Goal: Task Accomplishment & Management: Manage account settings

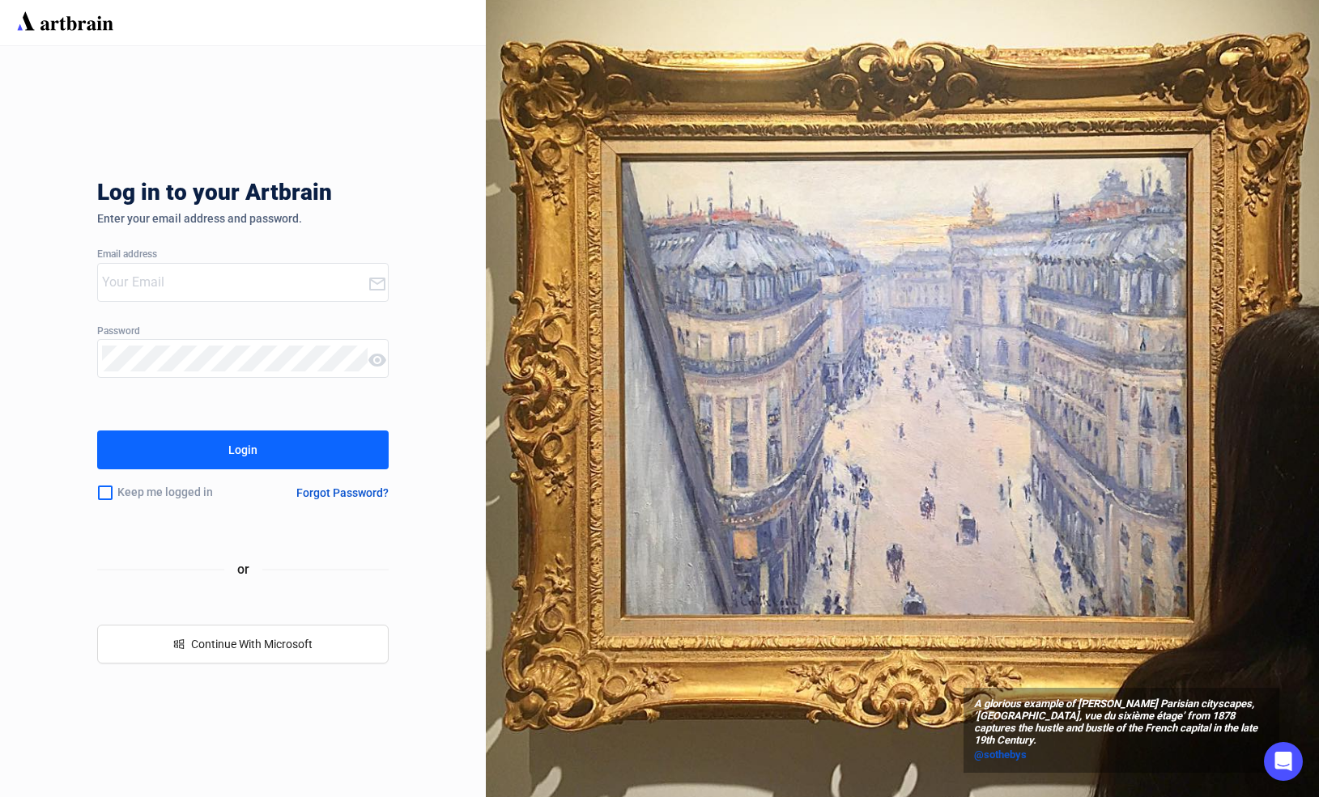
type input "[PERSON_NAME][EMAIL_ADDRESS][DOMAIN_NAME]"
click at [227, 455] on button "Login" at bounding box center [242, 450] width 291 height 39
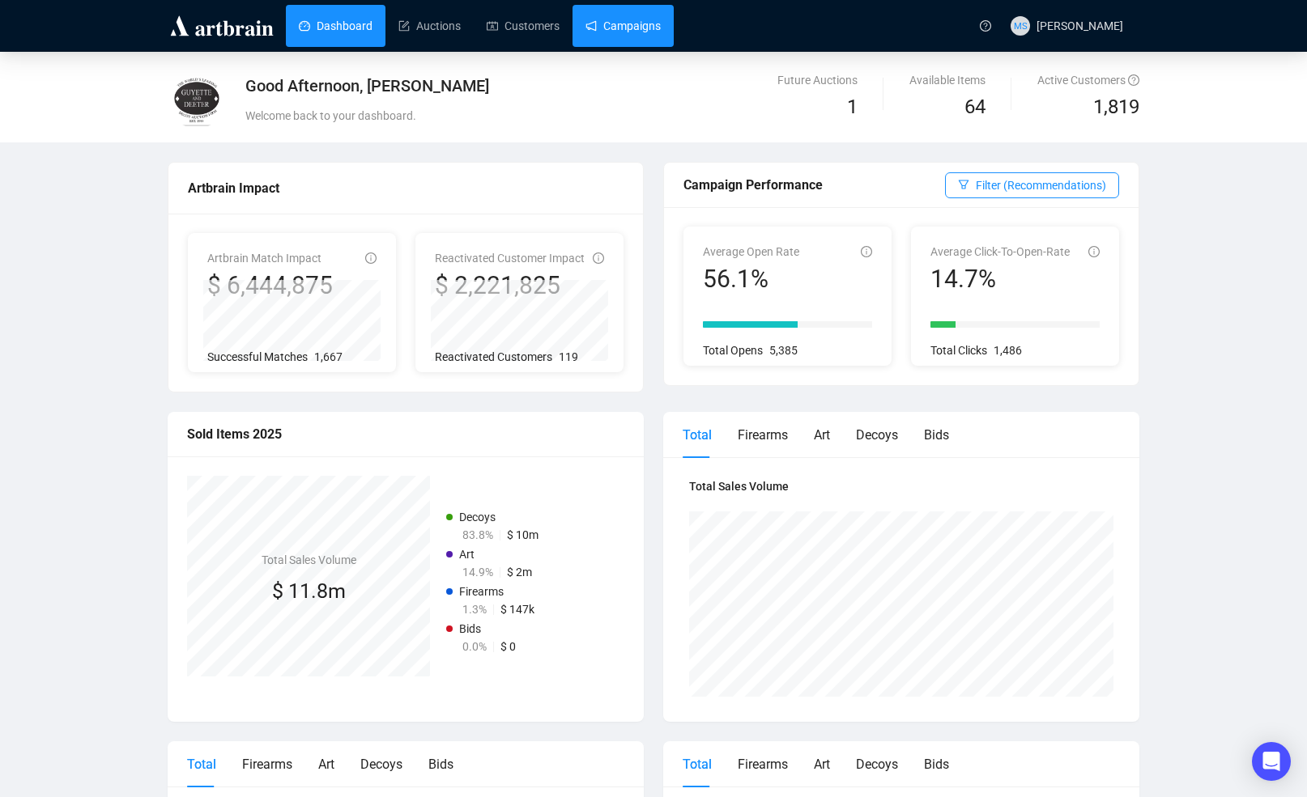
click at [629, 24] on link "Campaigns" at bounding box center [622, 26] width 75 height 42
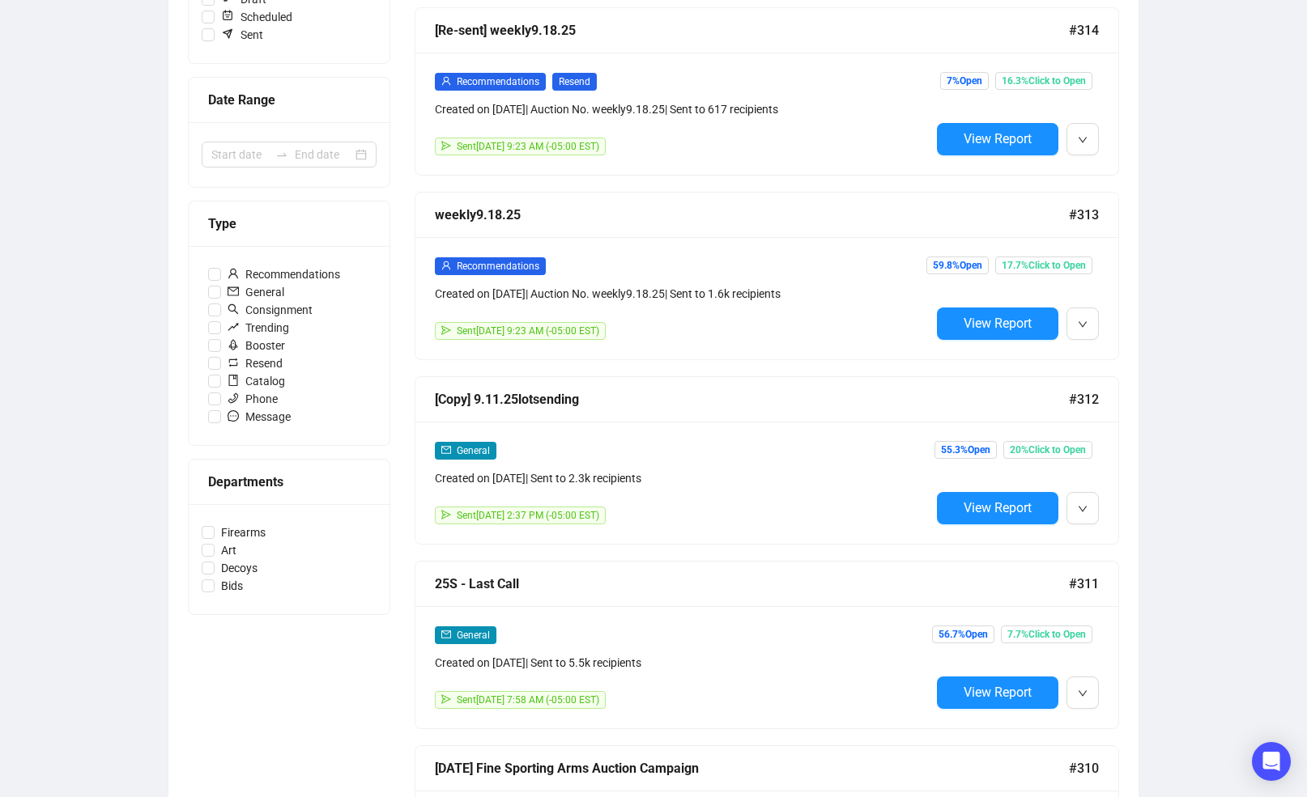
scroll to position [324, 0]
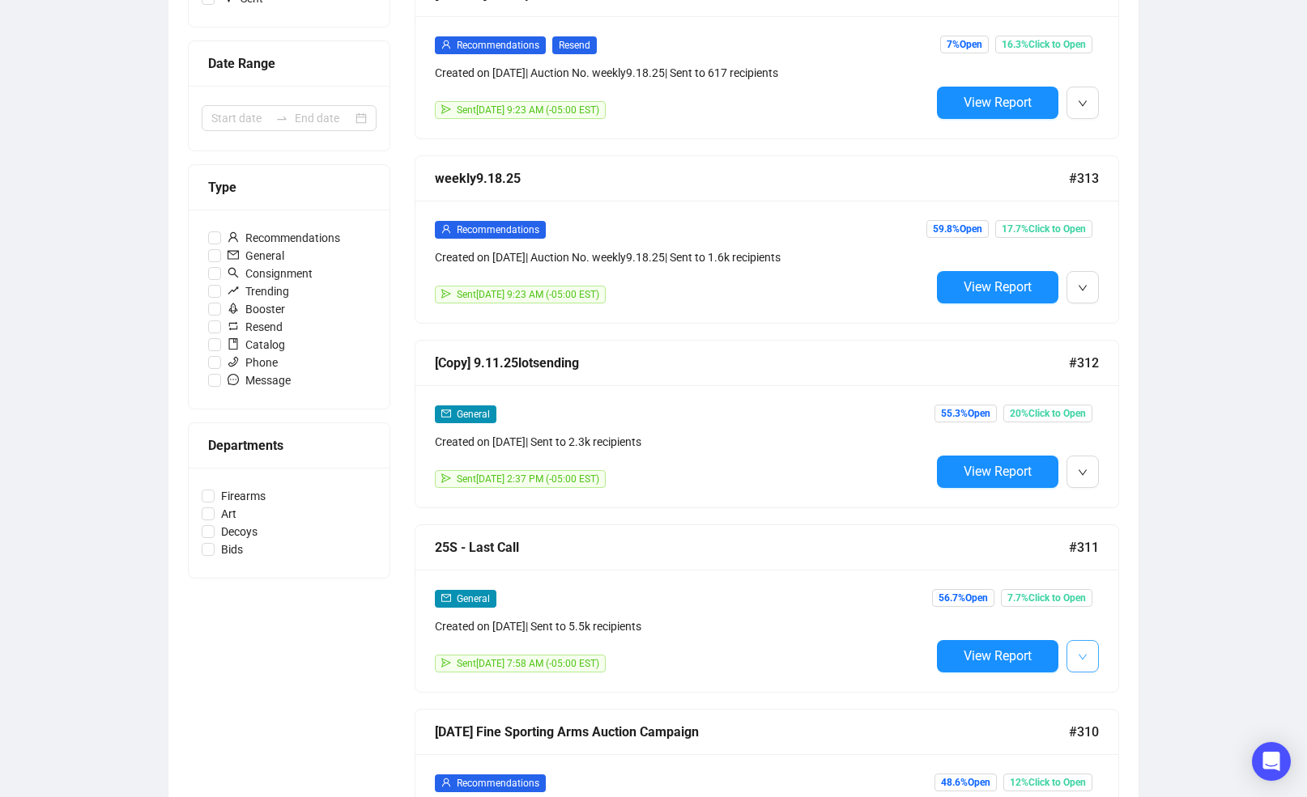
click at [1078, 655] on icon "down" at bounding box center [1083, 658] width 10 height 10
click at [1107, 740] on span "Duplicate" at bounding box center [1122, 740] width 47 height 13
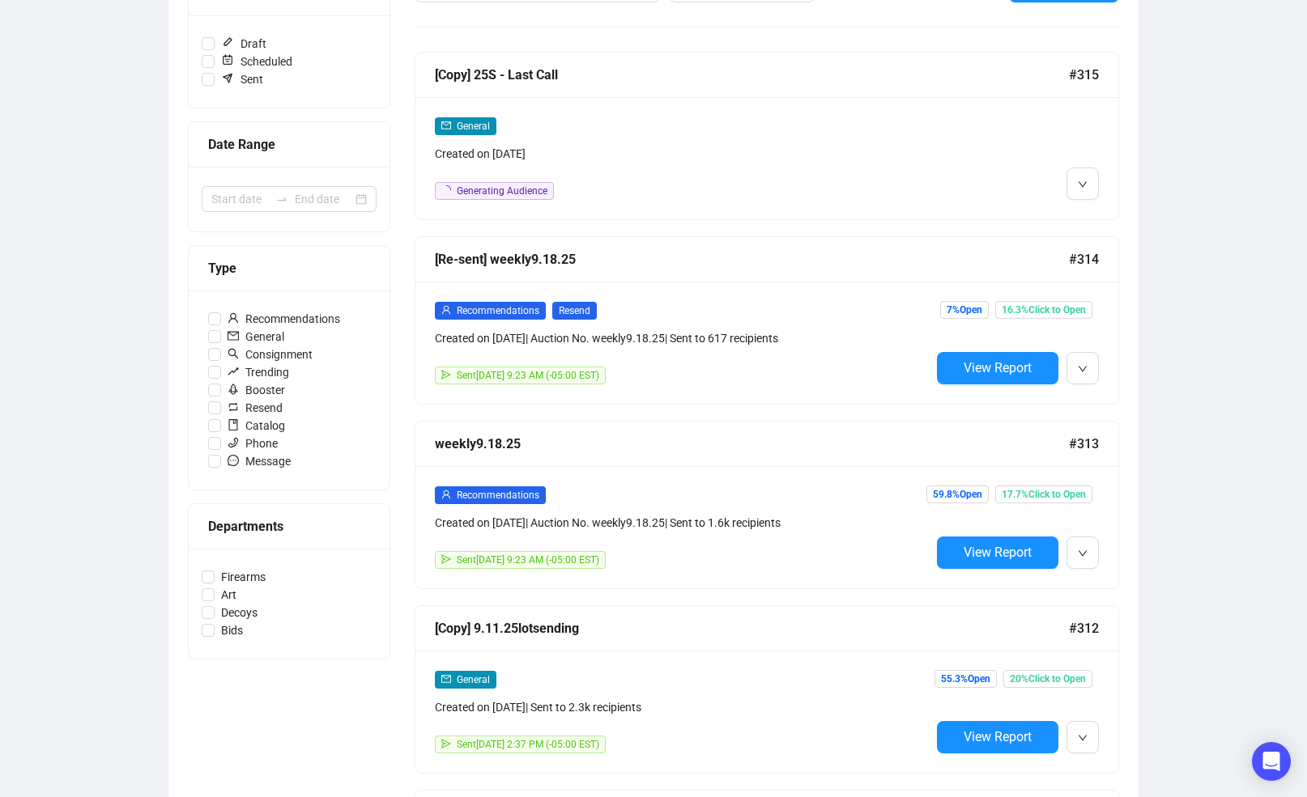
scroll to position [108, 0]
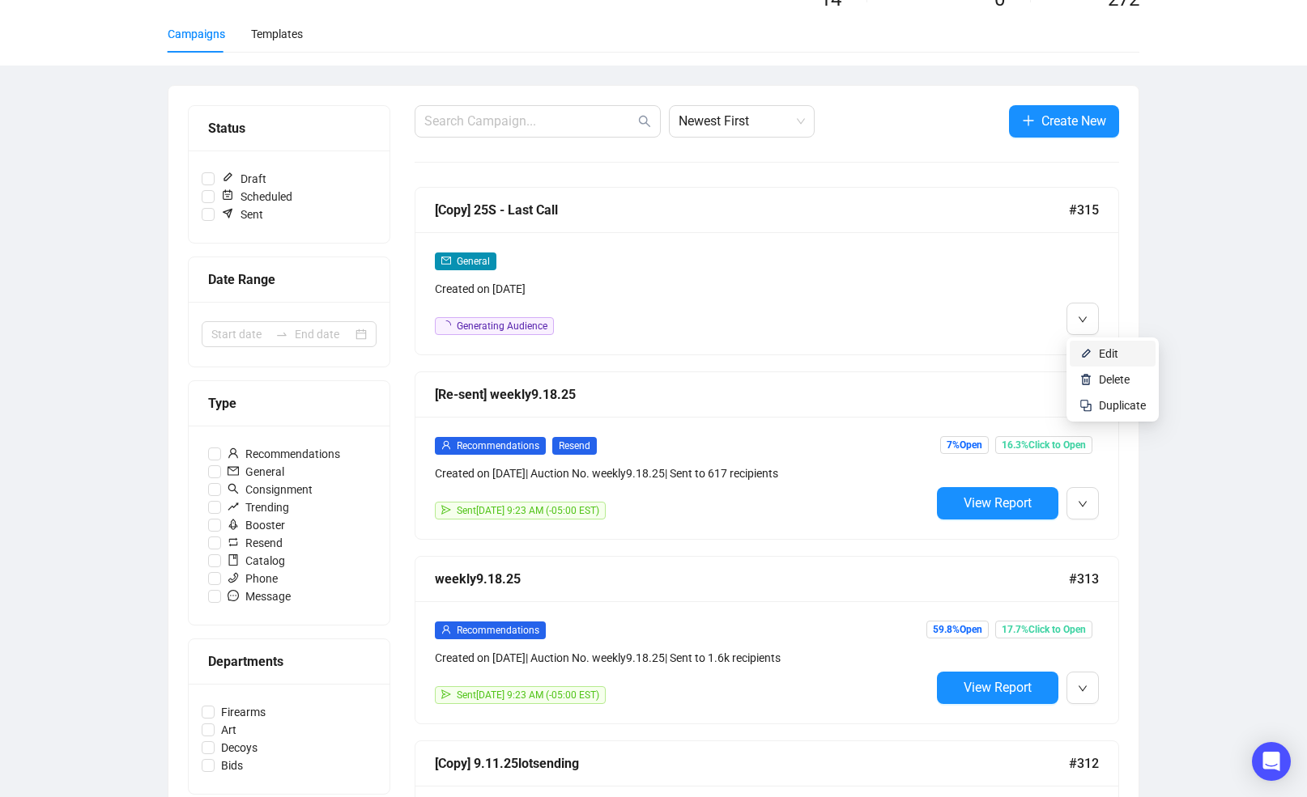
click at [1095, 349] on li "Edit" at bounding box center [1112, 354] width 86 height 26
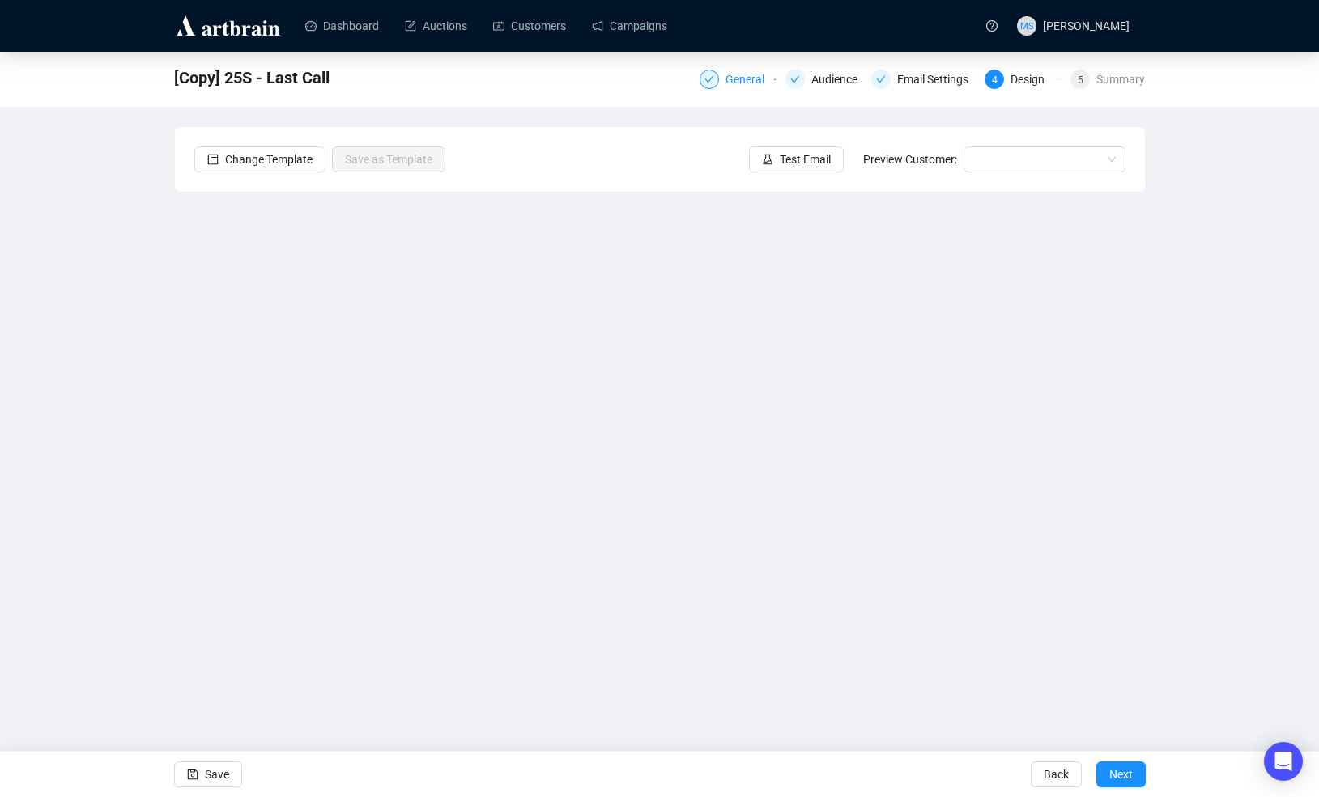
click at [746, 84] on div "General" at bounding box center [749, 79] width 49 height 19
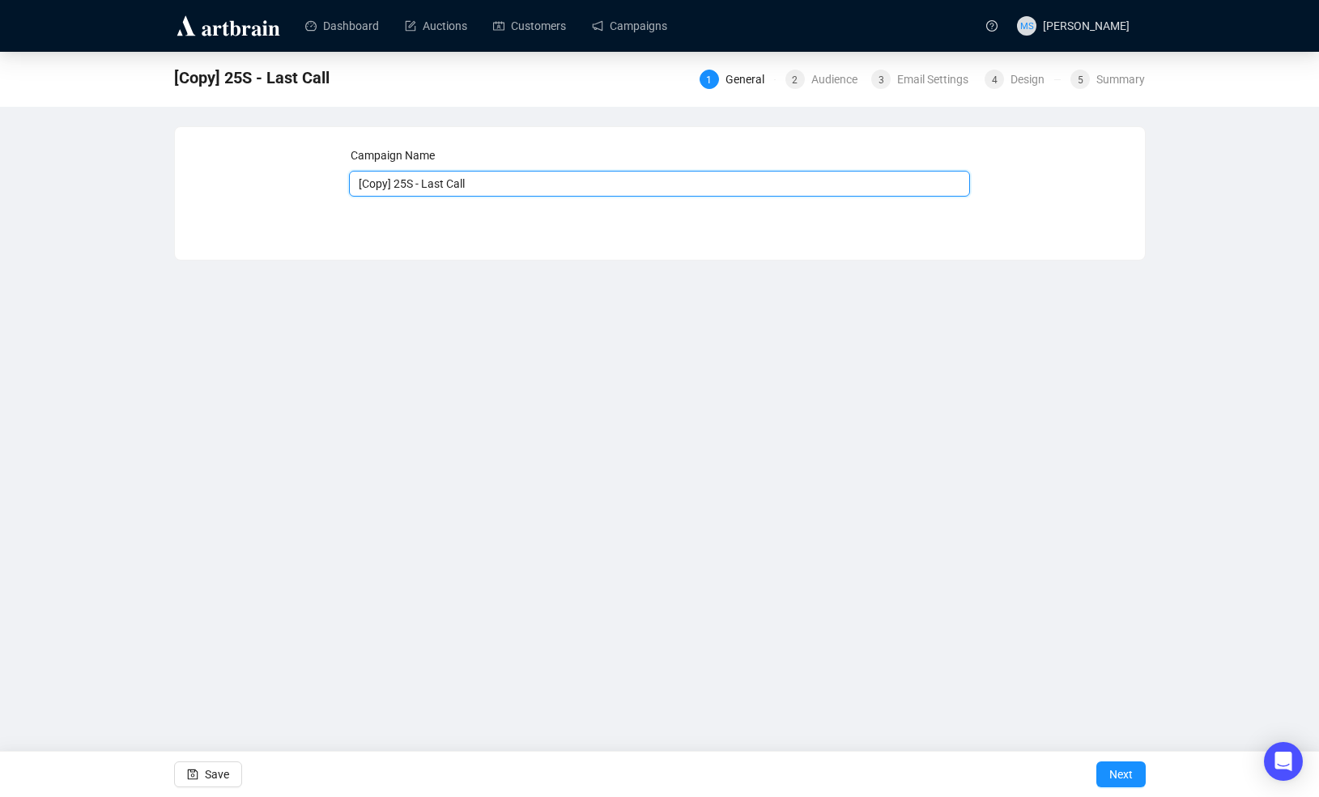
drag, startPoint x: 396, startPoint y: 182, endPoint x: 252, endPoint y: 140, distance: 150.1
click at [311, 174] on div "Campaign Name [Copy] 25S - Last Call Save Next" at bounding box center [659, 182] width 931 height 70
type input "25S - Post Sale"
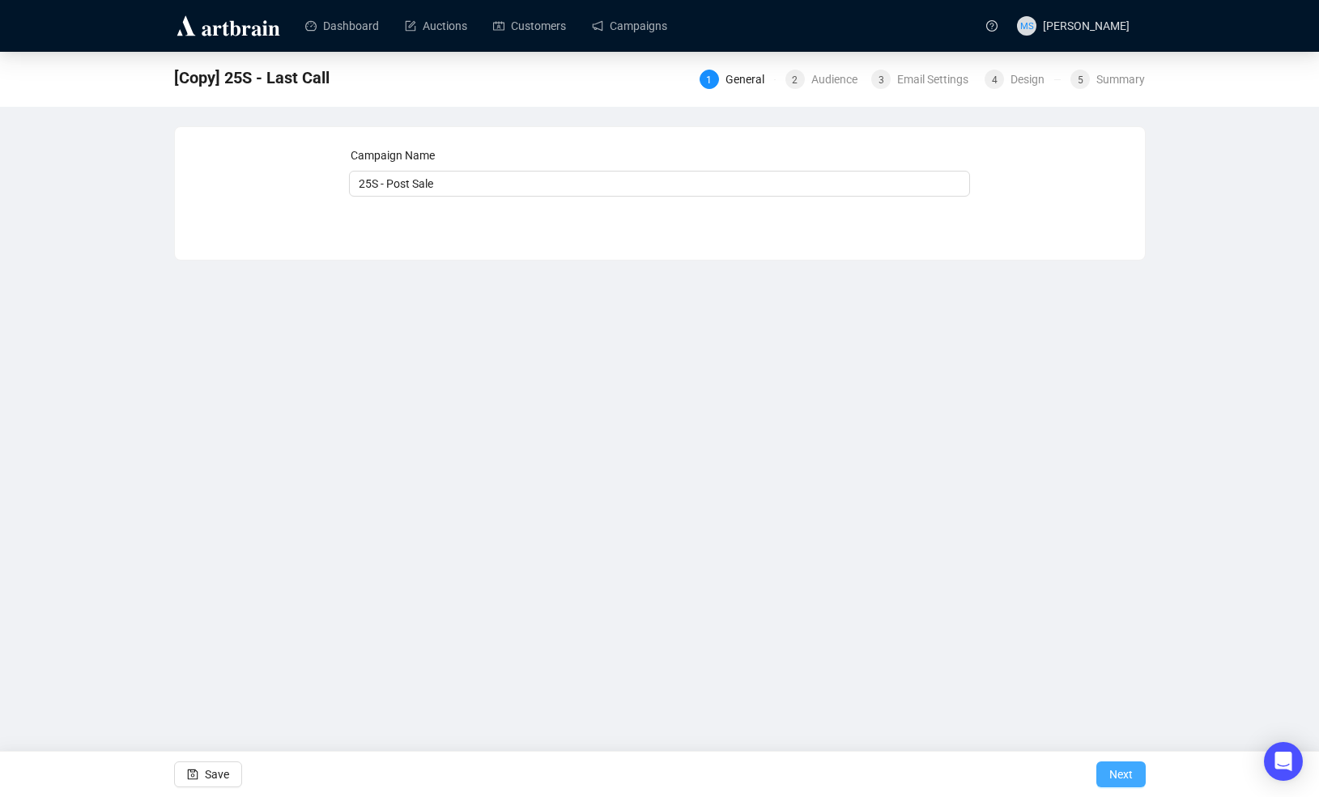
click at [1110, 767] on span "Next" at bounding box center [1120, 774] width 23 height 45
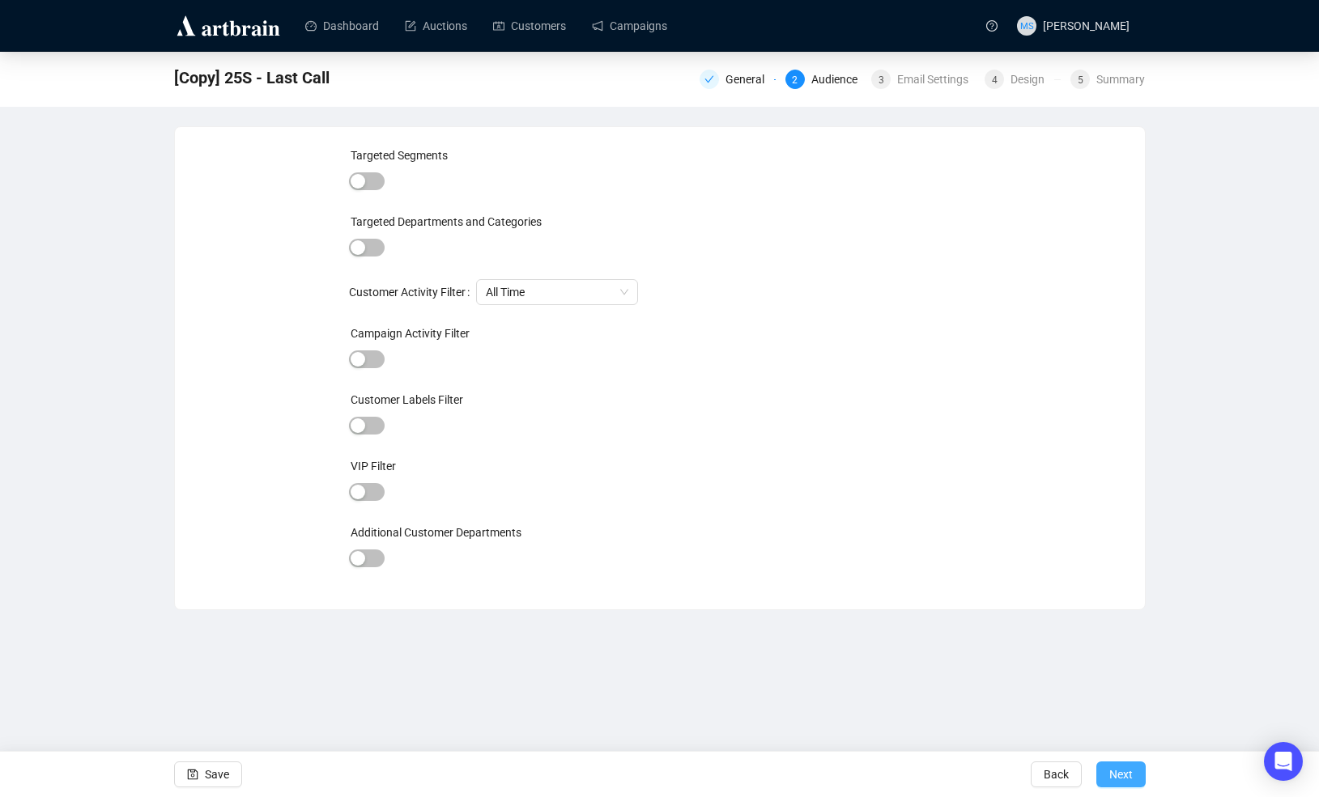
click at [1137, 762] on button "Next" at bounding box center [1120, 775] width 49 height 26
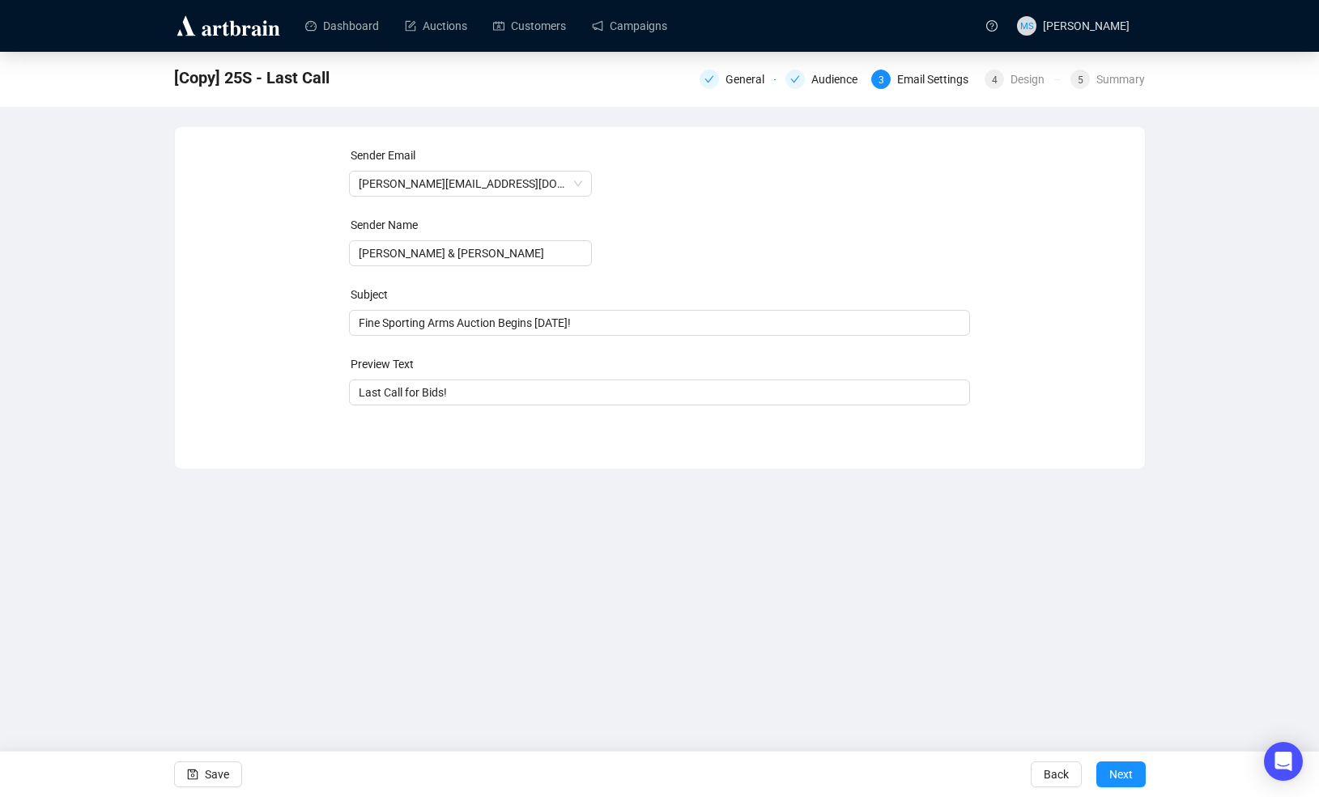
click at [31, 444] on div "[Copy] 25S - Last Call General Audience 3 Email Settings 4 Design 5 Summary Sen…" at bounding box center [659, 261] width 1319 height 418
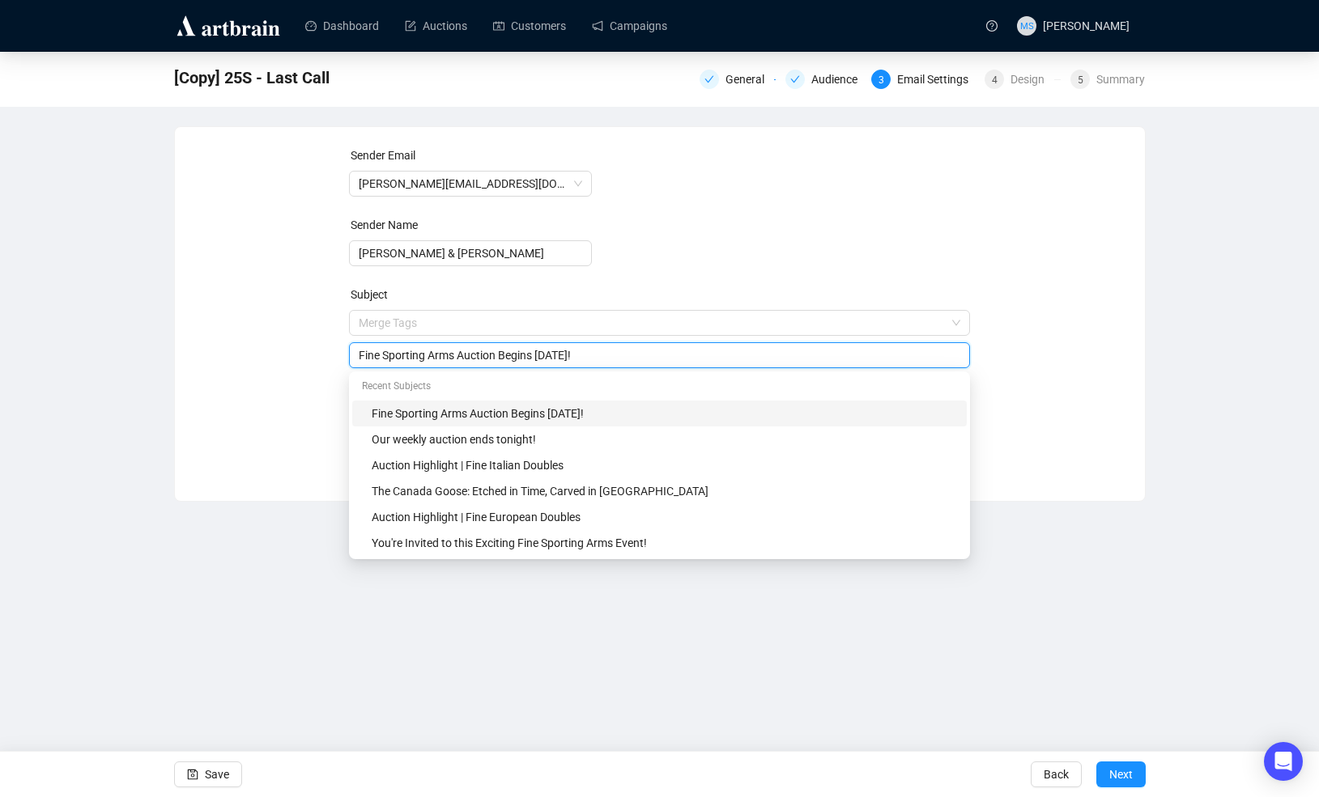
drag, startPoint x: 631, startPoint y: 321, endPoint x: 353, endPoint y: 361, distance: 281.3
click at [353, 361] on div "Fine Sporting Arms Auction Begins [DATE]!" at bounding box center [659, 355] width 621 height 26
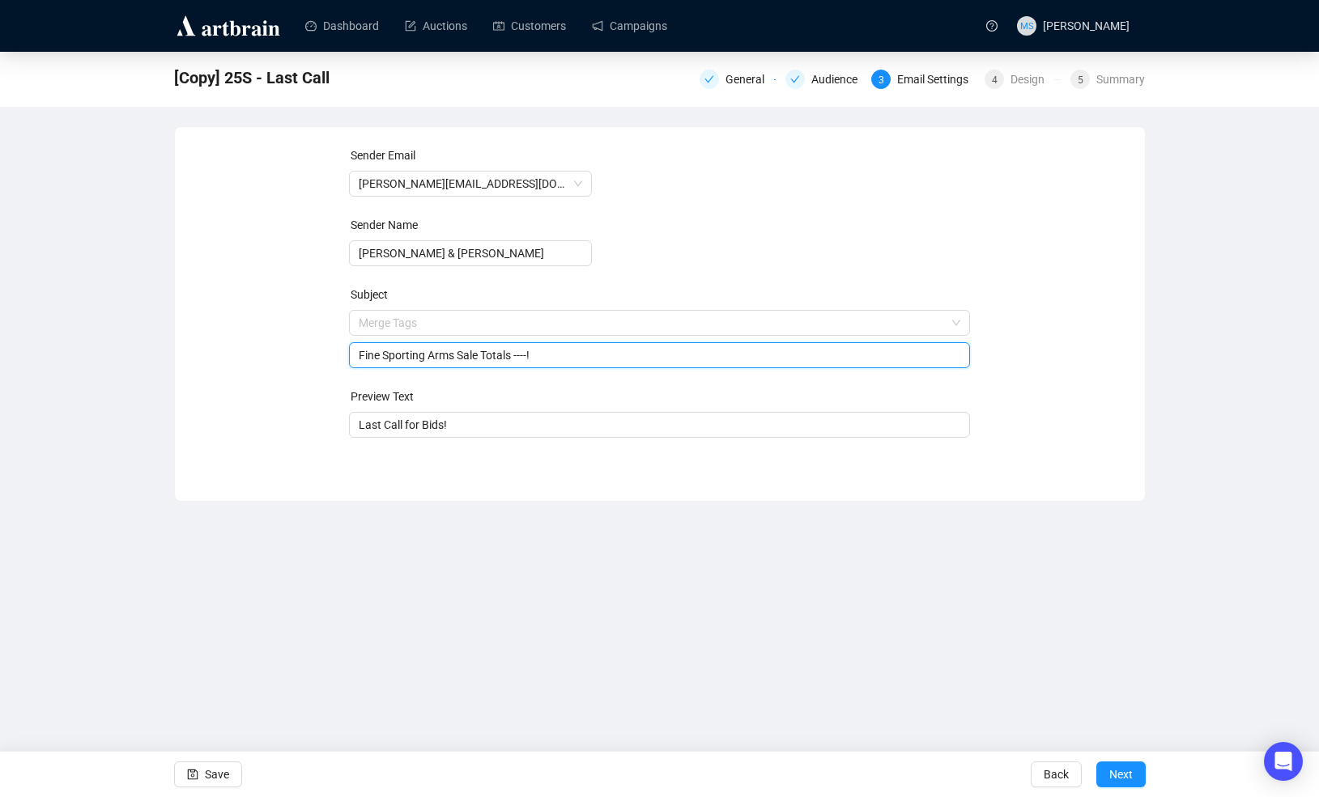
type input "Fine Sporting Arms Sale Totals ----!"
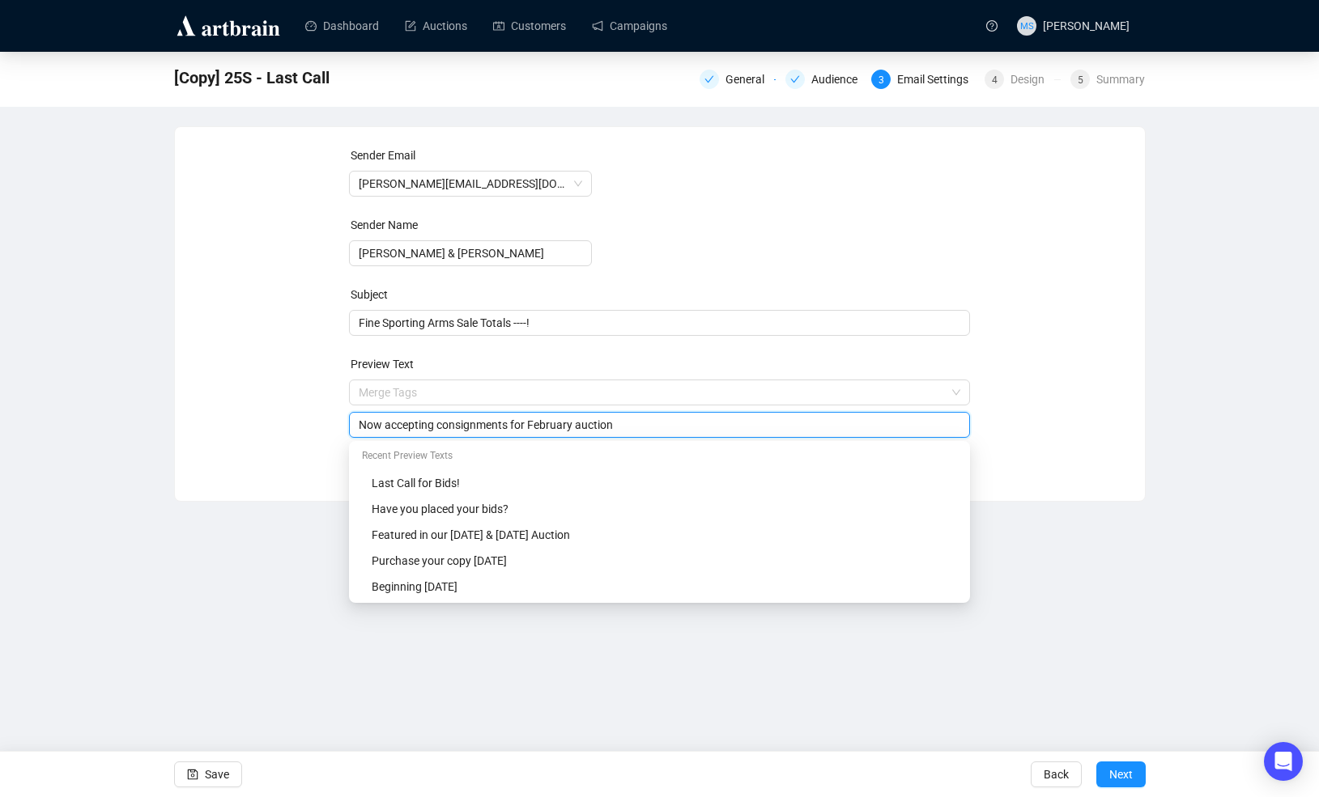
type input "Now accepting consignments for February auction"
click at [1171, 639] on div "Dashboard Auctions Customers Campaigns MS [PERSON_NAME] [Copy] 25S - Last Call …" at bounding box center [659, 398] width 1319 height 797
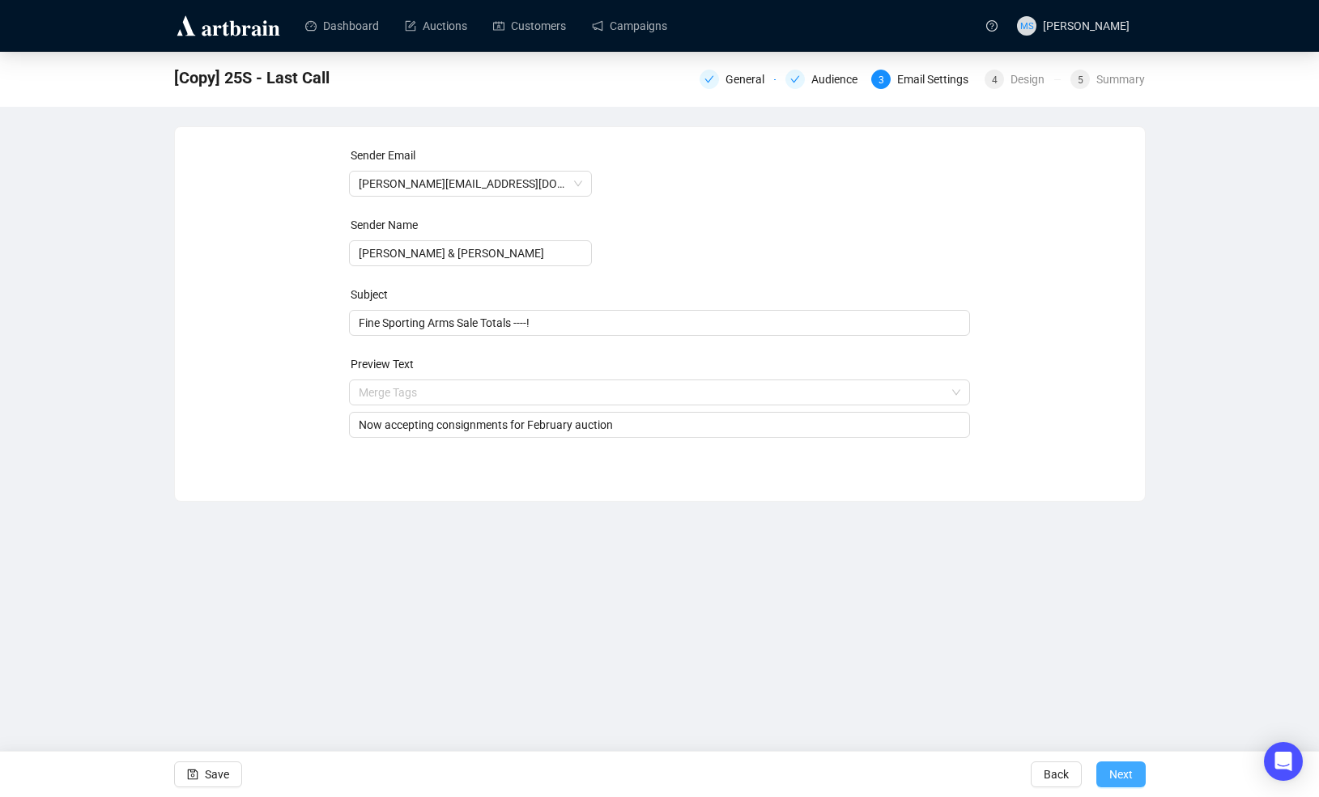
click at [1124, 766] on span "Next" at bounding box center [1120, 774] width 23 height 45
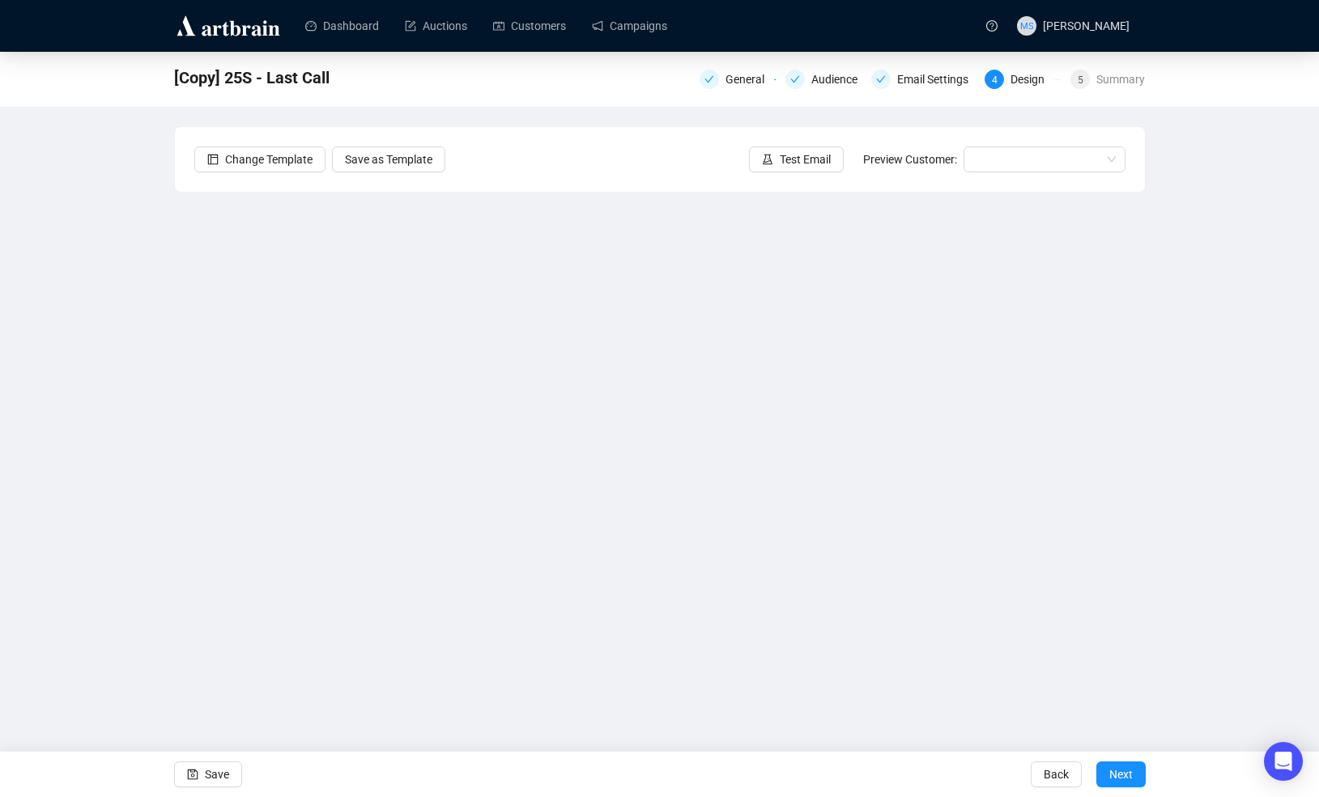
click at [36, 576] on div "[Copy] 25S - Last Call General Audience Email Settings 4 Design 5 Summary Chang…" at bounding box center [659, 370] width 1319 height 636
click at [53, 419] on div "[Copy] 25S - Last Call General Audience Email Settings 4 Design 5 Summary Chang…" at bounding box center [659, 370] width 1319 height 636
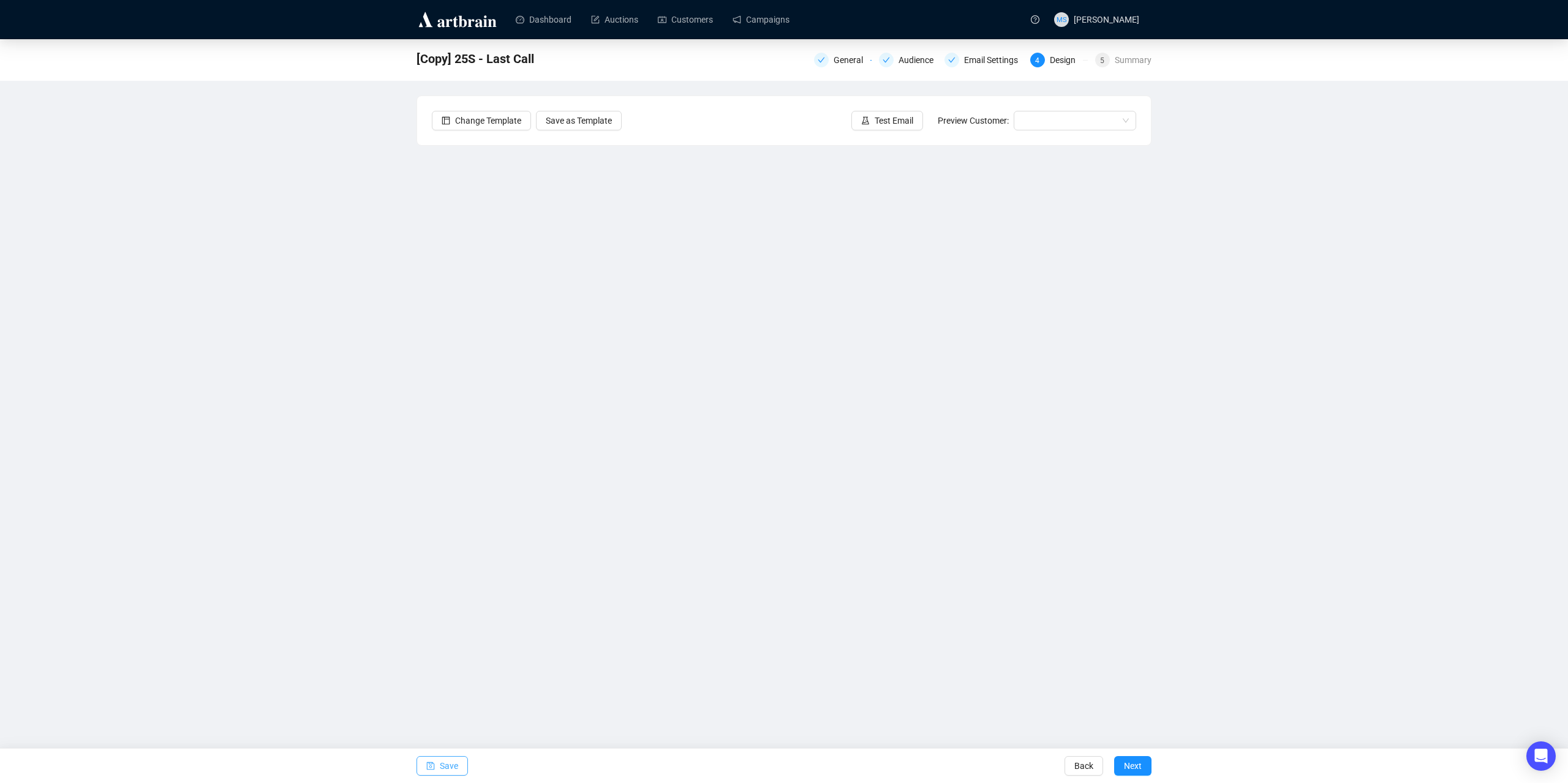
click at [457, 603] on span "Save" at bounding box center [449, 766] width 18 height 34
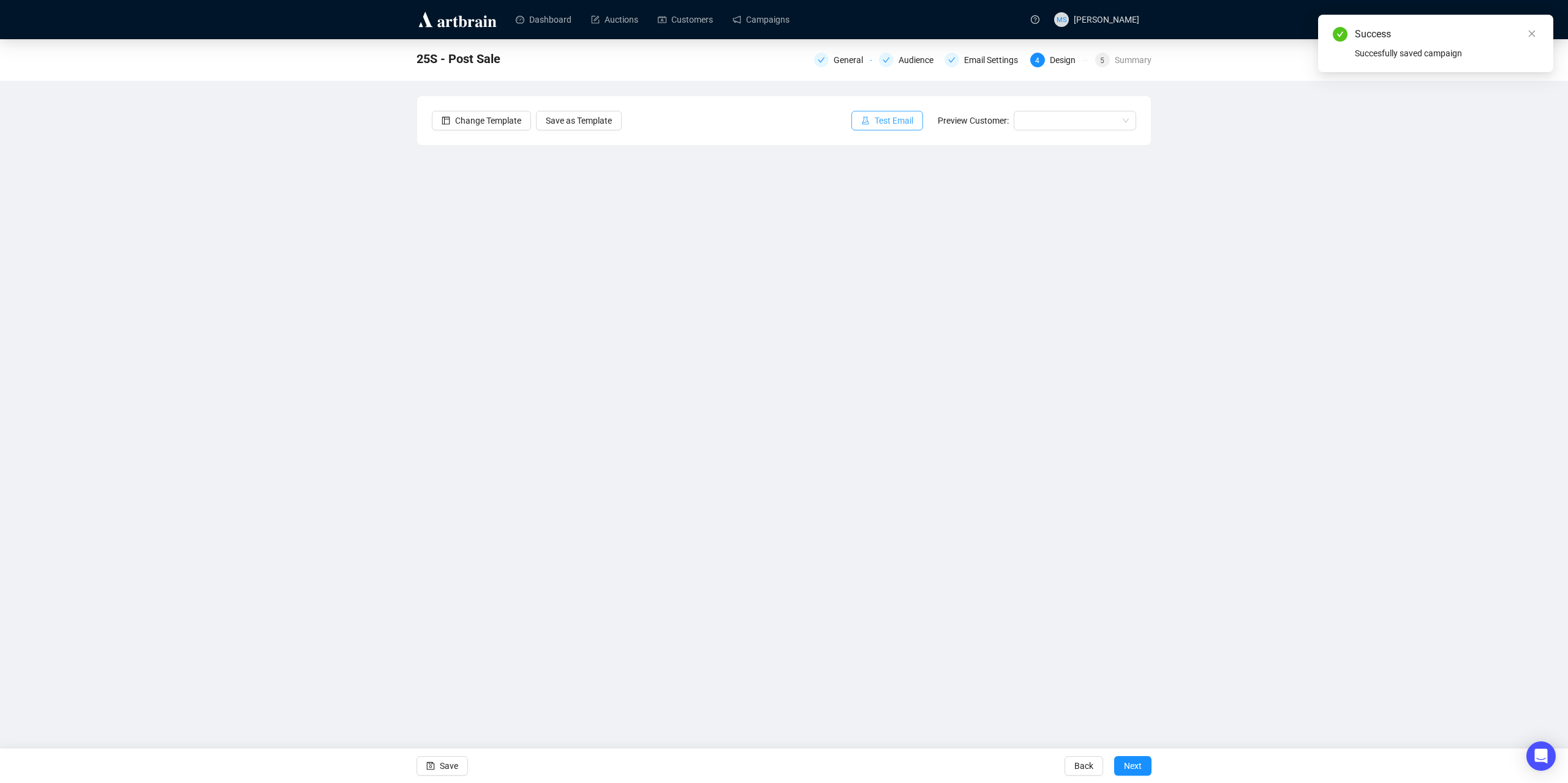
click at [870, 122] on icon "experiment" at bounding box center [865, 120] width 8 height 8
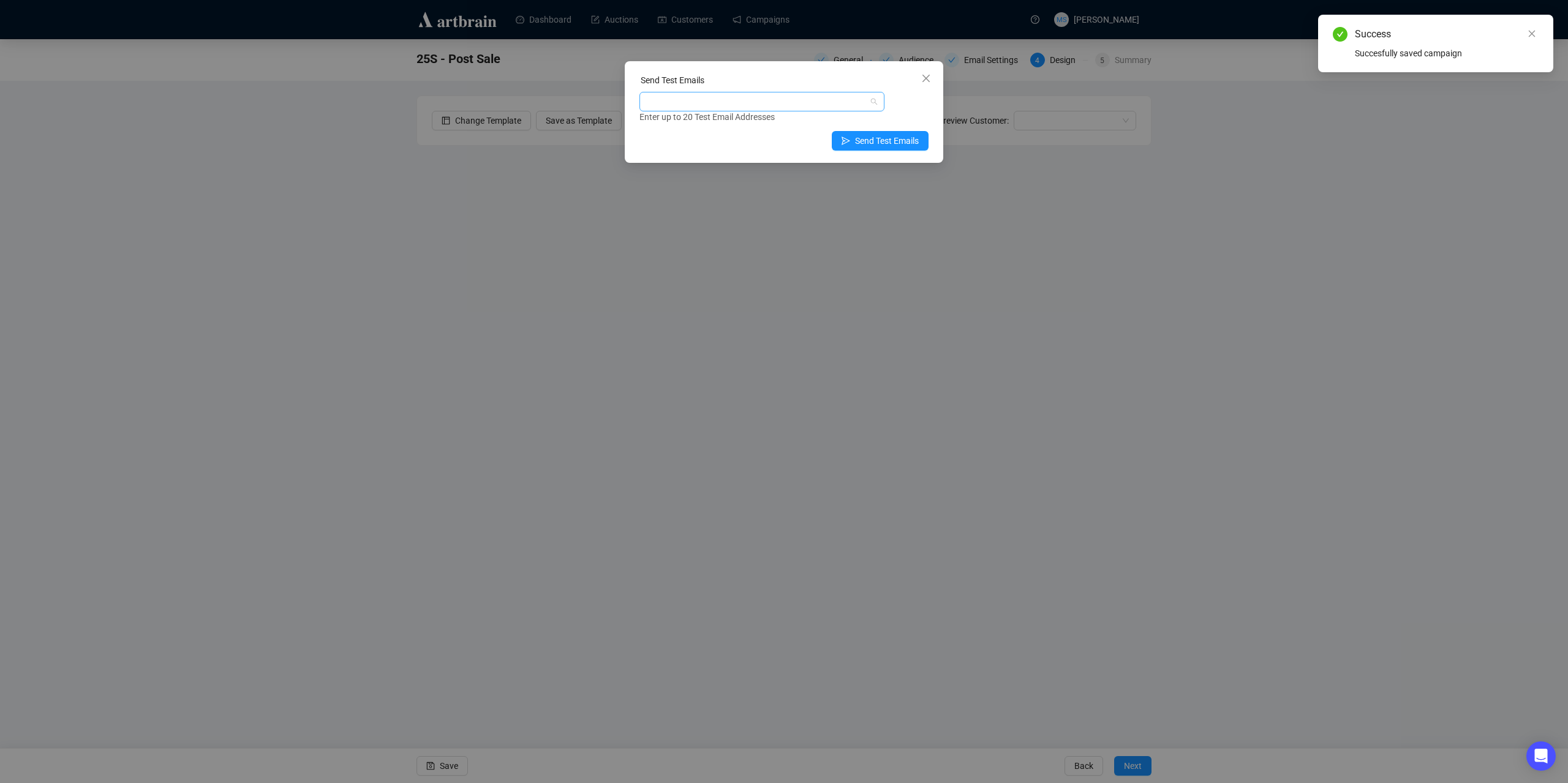
click at [815, 103] on div at bounding box center [755, 101] width 227 height 17
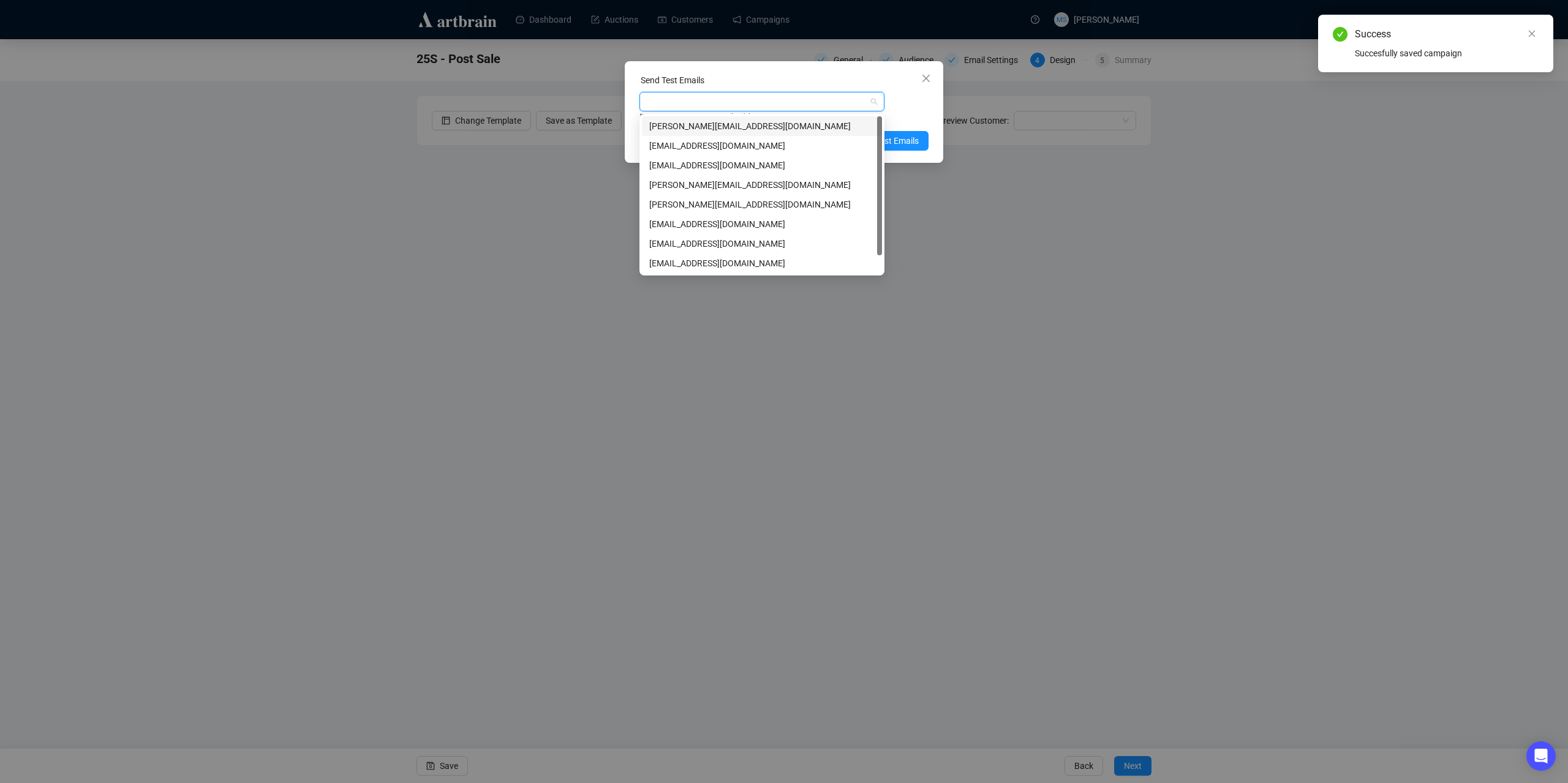
click at [734, 126] on div "[PERSON_NAME][EMAIL_ADDRESS][DOMAIN_NAME]" at bounding box center [762, 126] width 226 height 14
click at [909, 110] on div "[PERSON_NAME][EMAIL_ADDRESS][DOMAIN_NAME] Enter up to 20 Test Email Addresses" at bounding box center [784, 107] width 289 height 32
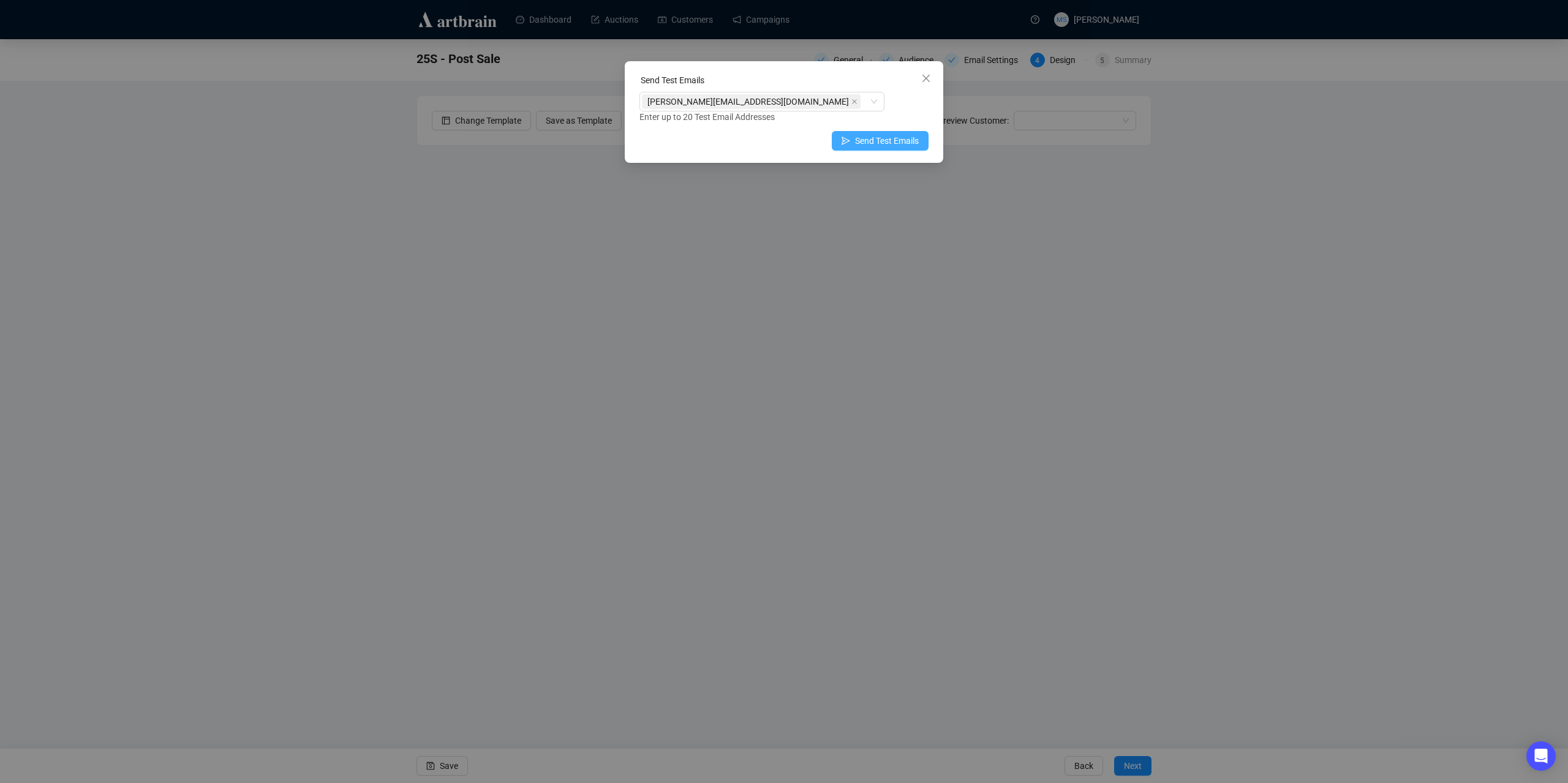
click at [902, 140] on span "Send Test Emails" at bounding box center [887, 141] width 64 height 14
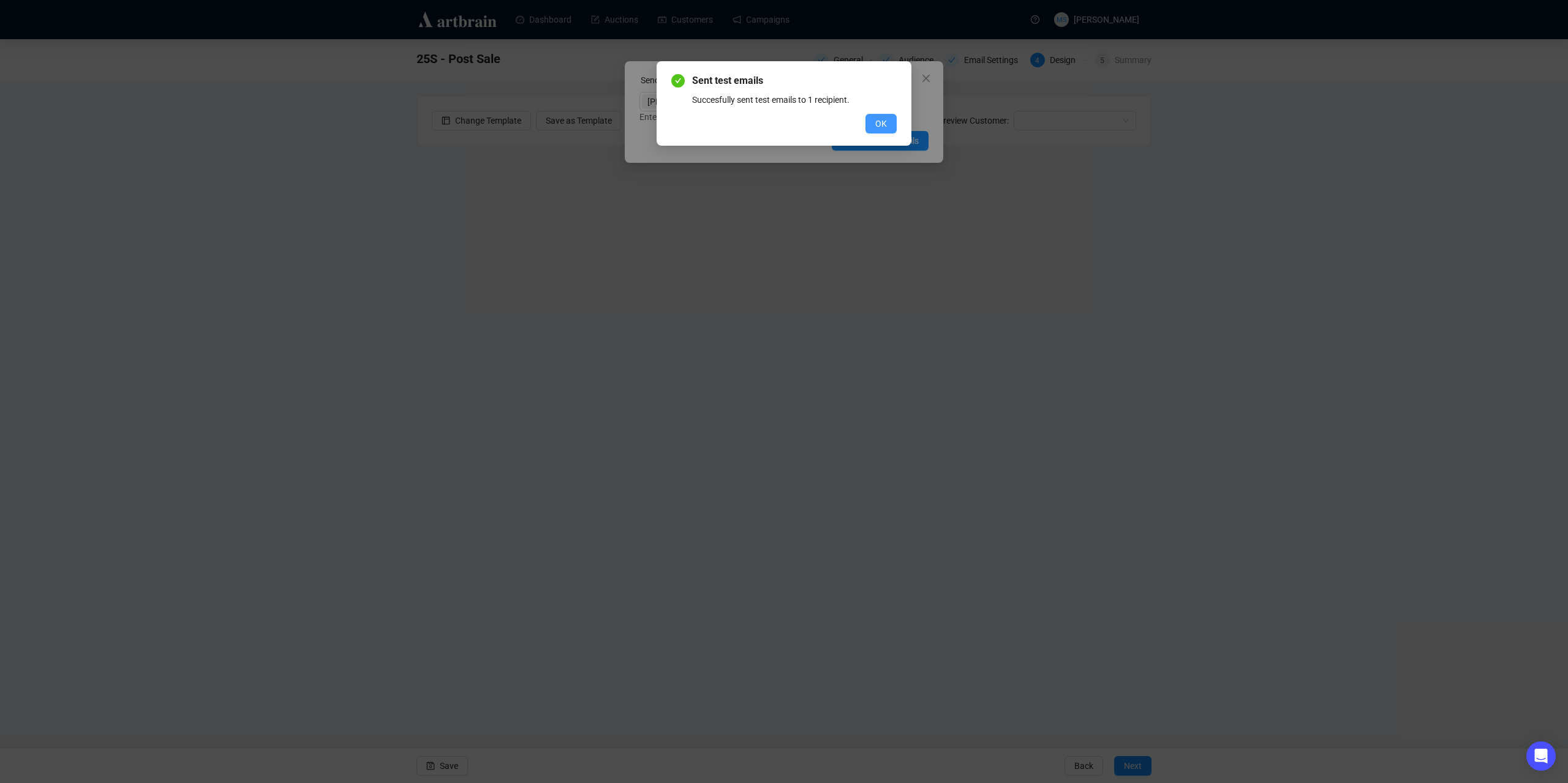
click at [880, 124] on span "OK" at bounding box center [881, 124] width 11 height 14
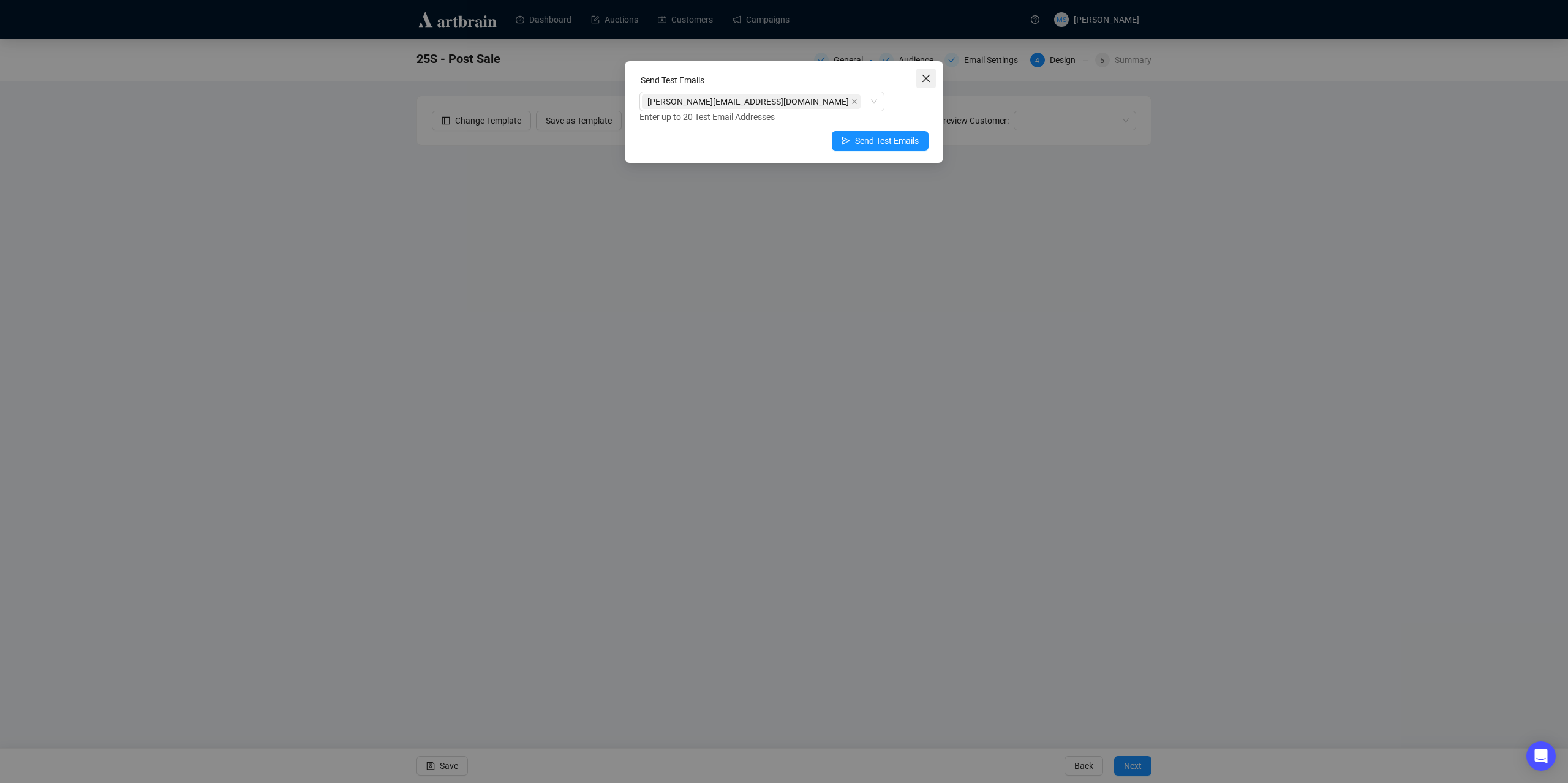
click at [929, 79] on icon "close" at bounding box center [926, 78] width 10 height 10
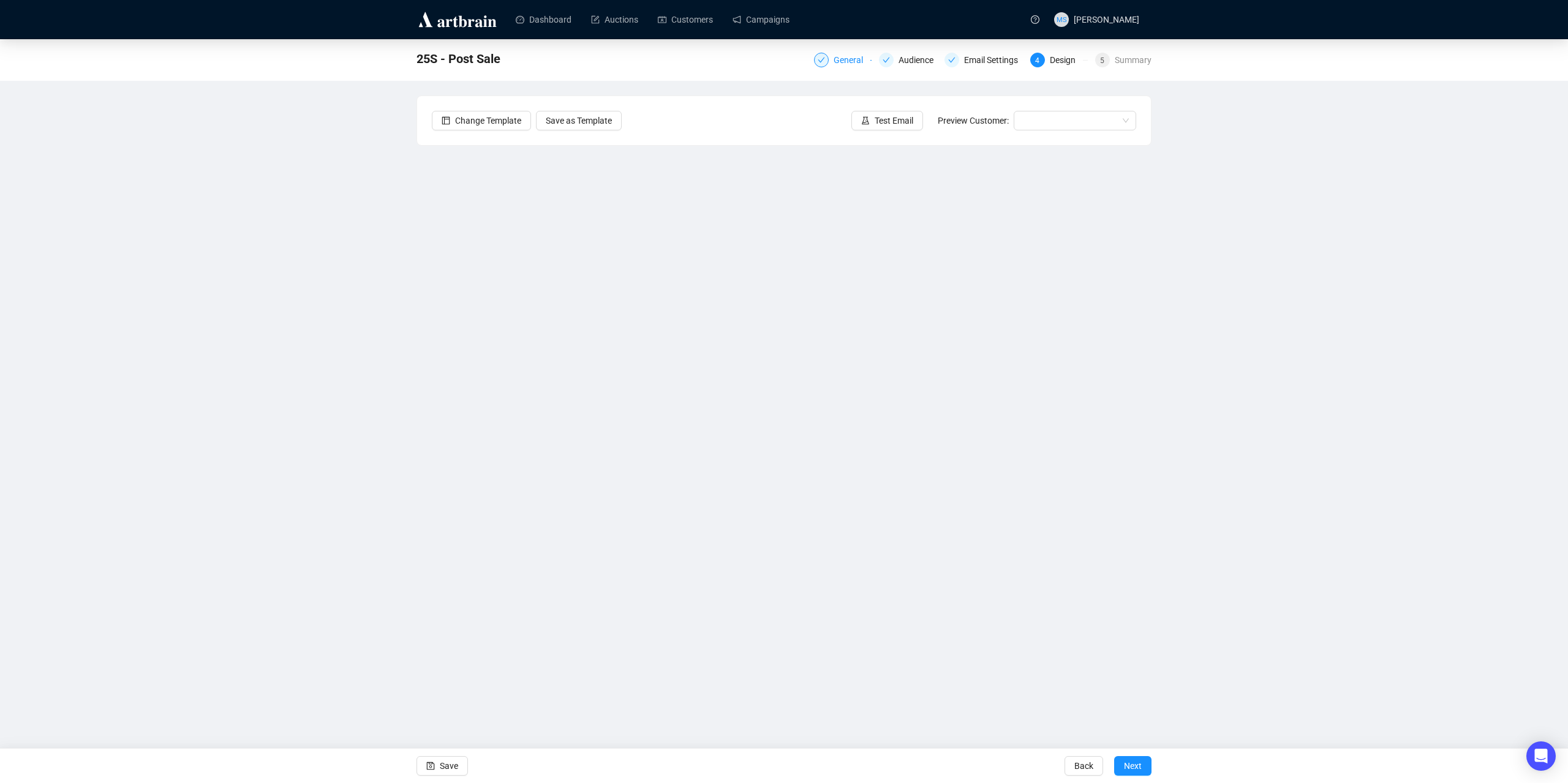
click at [831, 53] on div "General" at bounding box center [843, 60] width 58 height 14
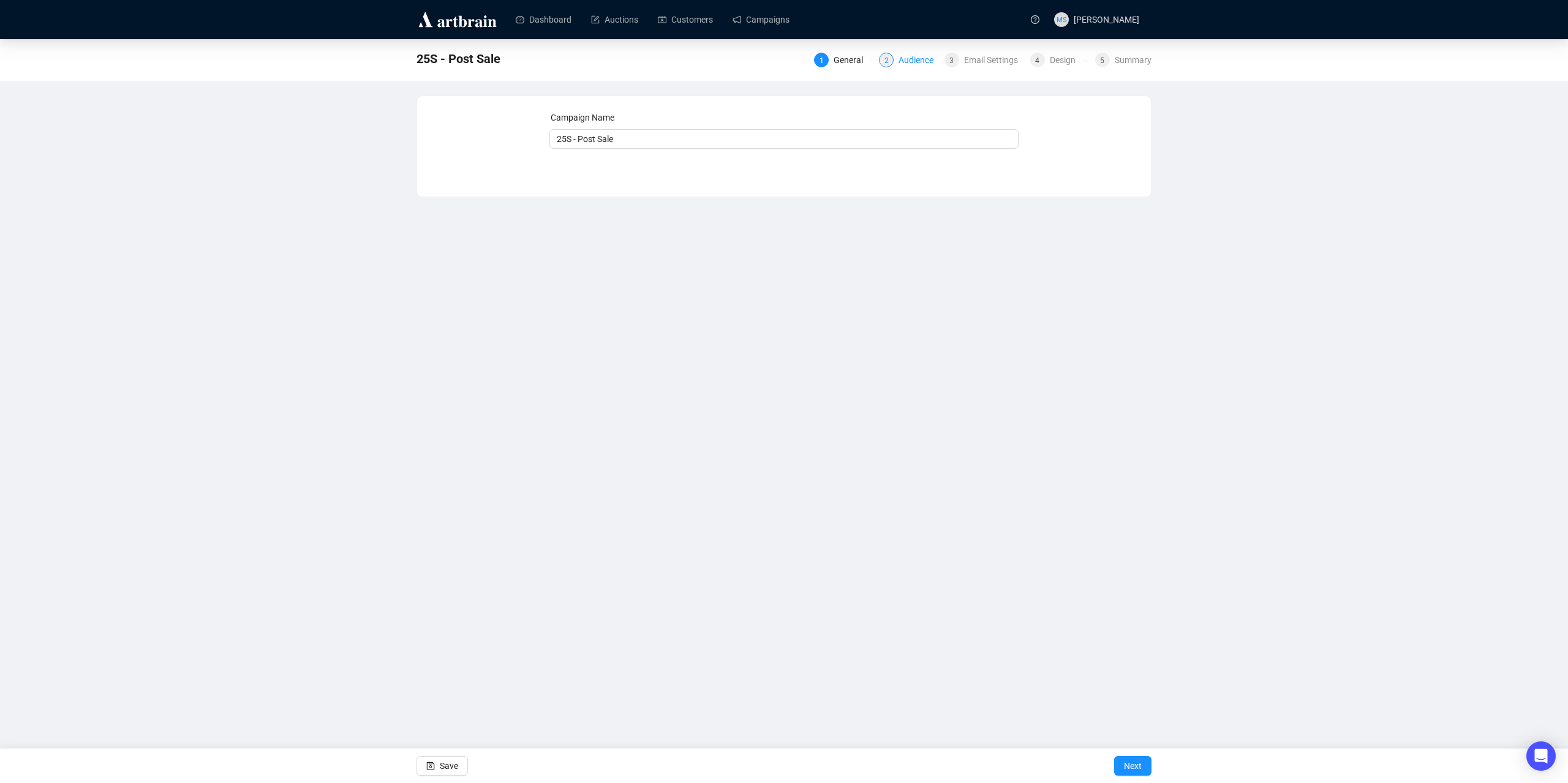
click at [919, 60] on div "Audience" at bounding box center [920, 60] width 42 height 14
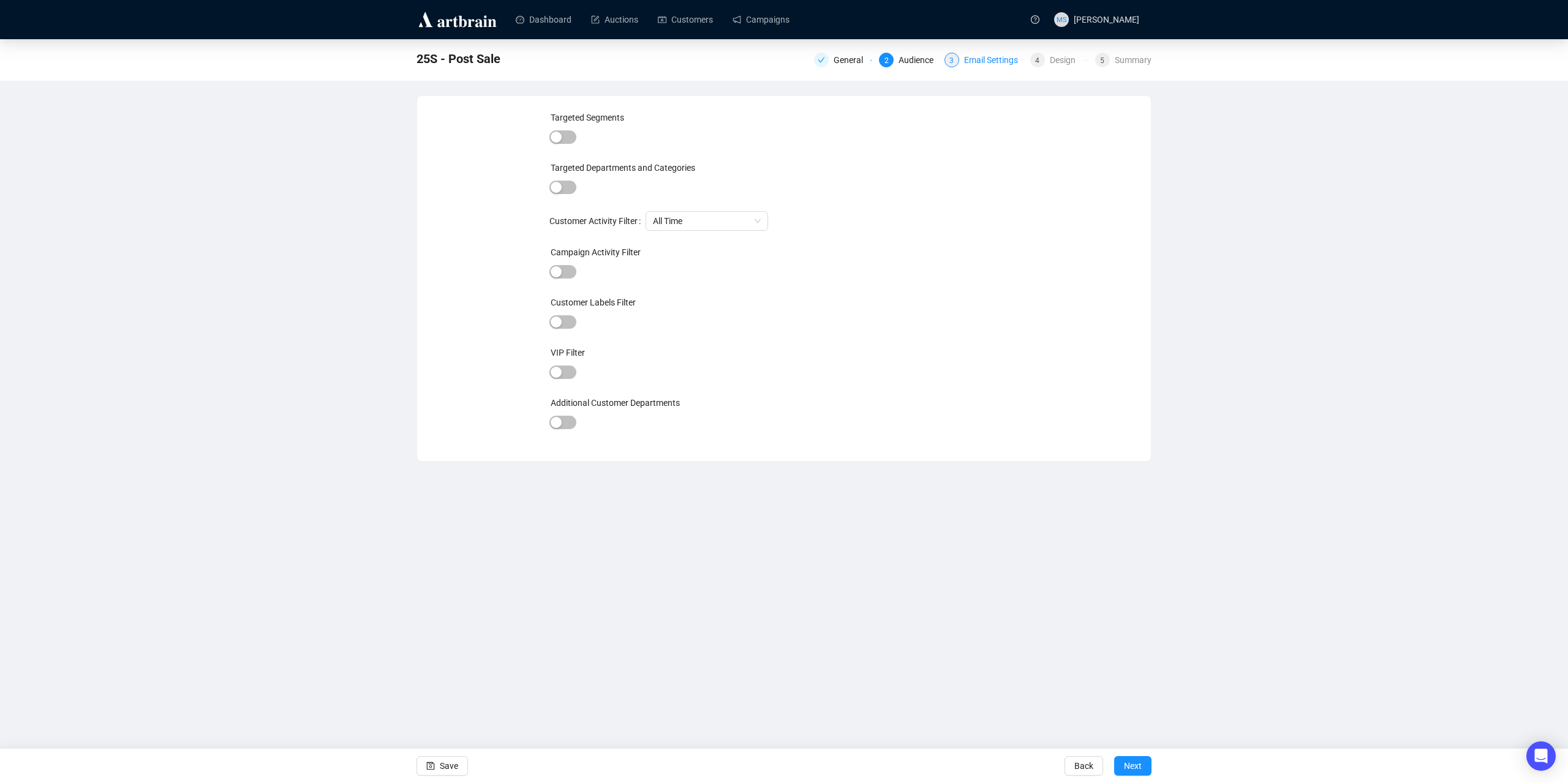
click at [966, 57] on div "Email Settings" at bounding box center [994, 60] width 61 height 14
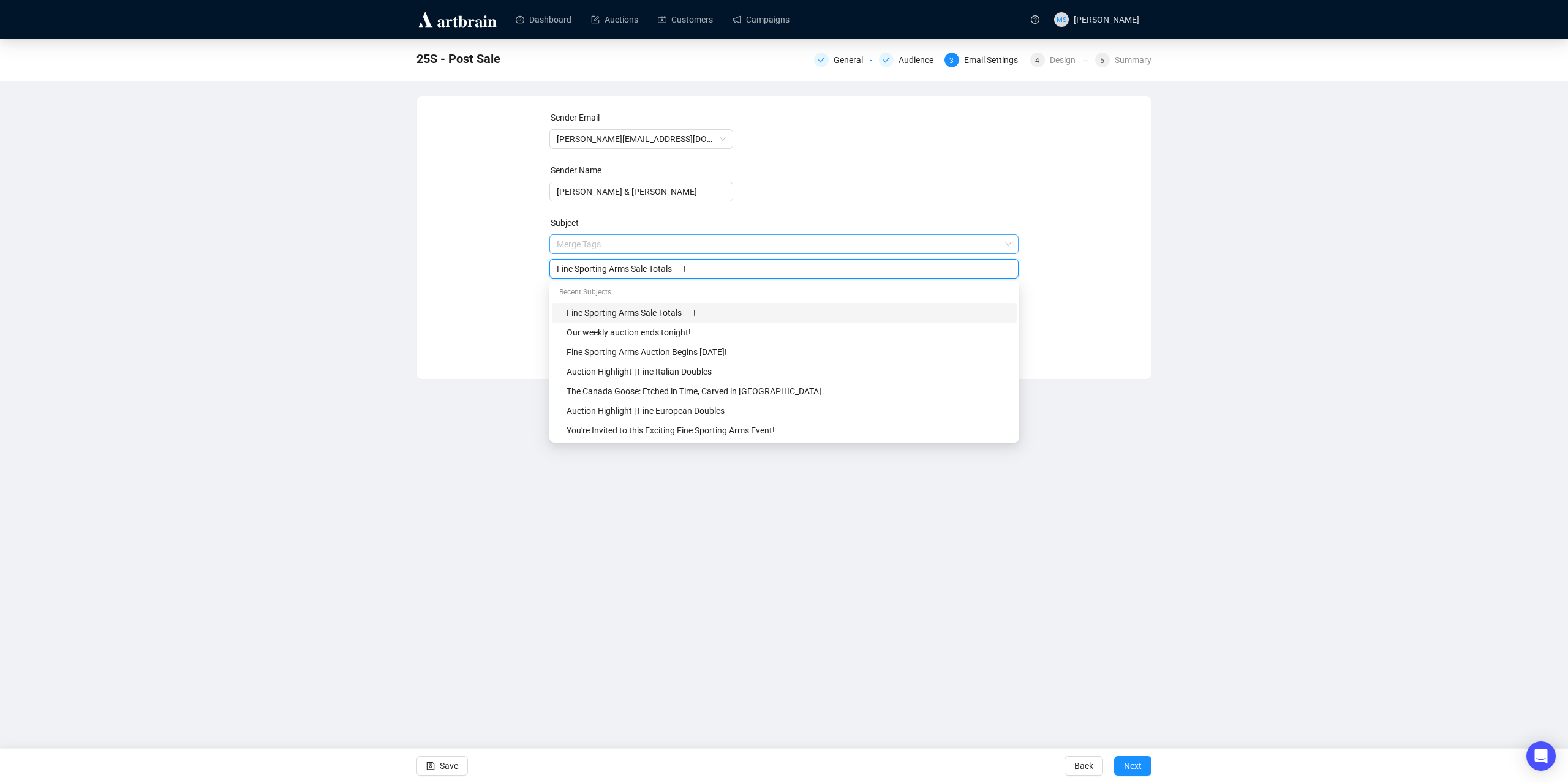
drag, startPoint x: 673, startPoint y: 243, endPoint x: 692, endPoint y: 243, distance: 19.0
click at [692, 243] on span "Merge Tags Fine Sporting Arms Sale Totals ----!" at bounding box center [784, 256] width 470 height 34
type input "Fine Sporting Arms Sale Totals Over $3.25 Million!"
click at [397, 533] on div "Dashboard Auctions Customers Campaigns MS [PERSON_NAME] 25S - Post Sale General…" at bounding box center [784, 391] width 1568 height 783
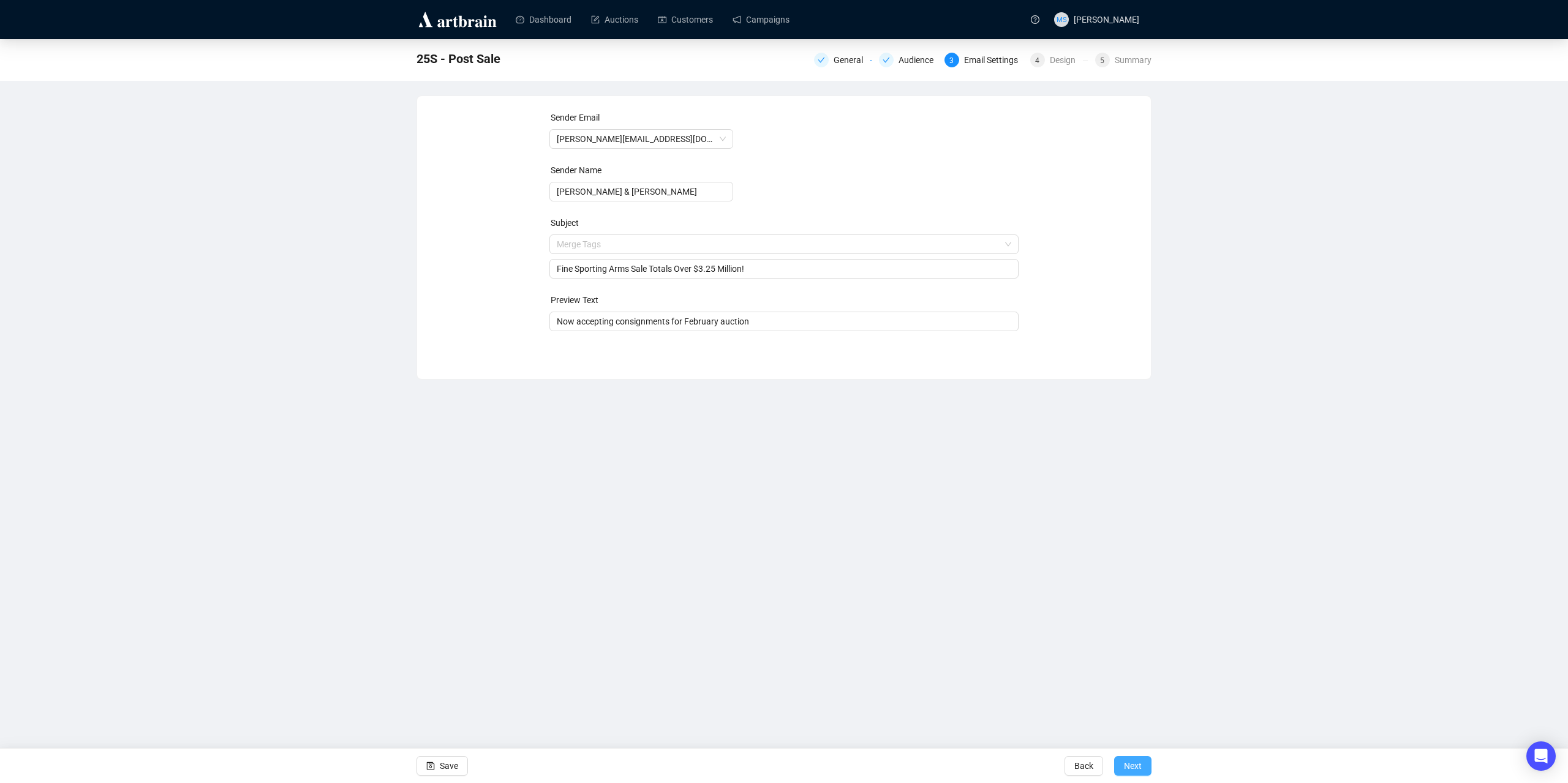
click at [997, 603] on button "Next" at bounding box center [1133, 766] width 37 height 20
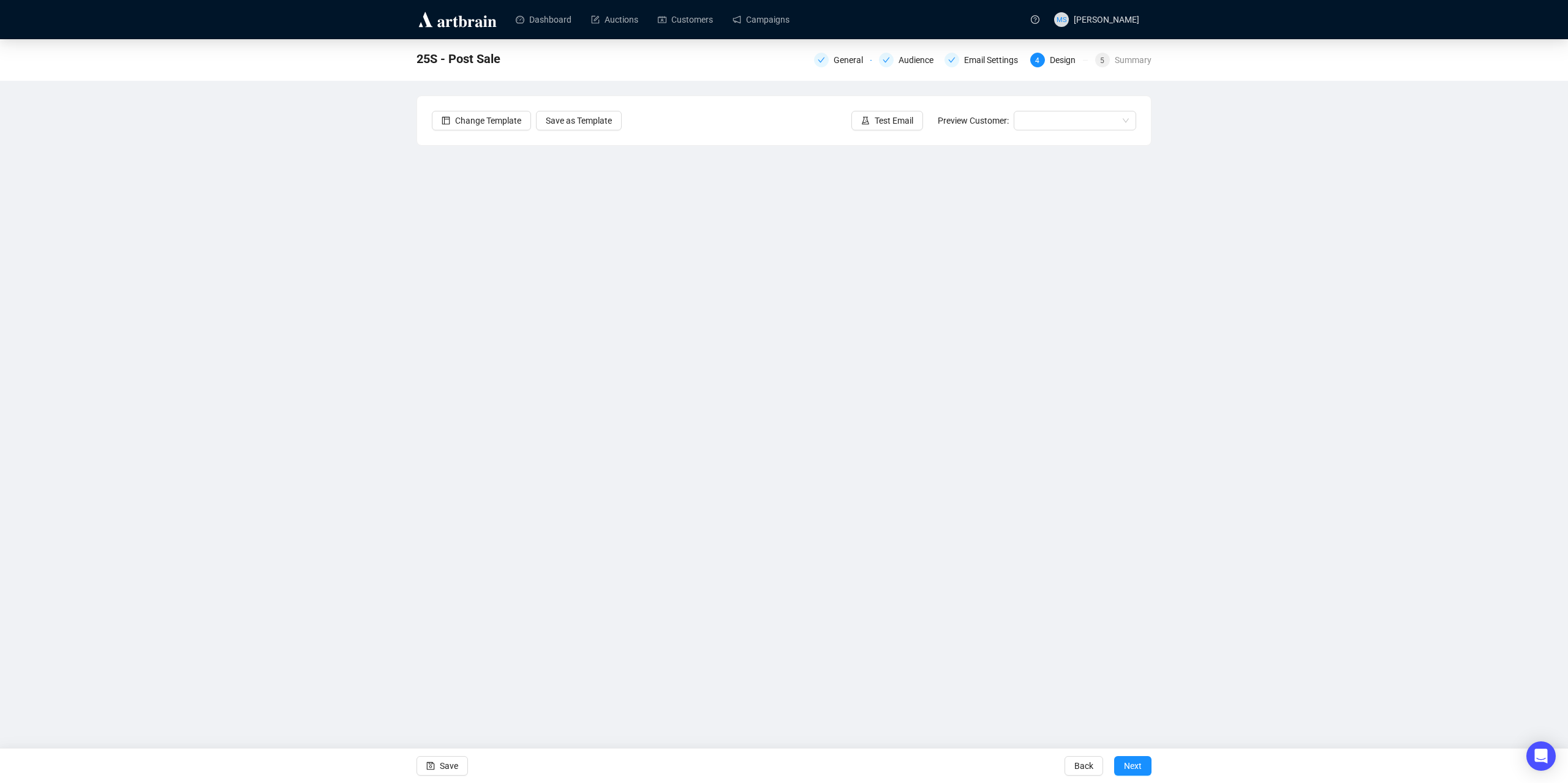
click at [177, 455] on div "25S - Post Sale General Audience Email Settings 4 Design 5 Summary Change Templ…" at bounding box center [784, 335] width 1568 height 592
click at [150, 346] on div "25S - Post Sale General Audience Email Settings 4 Design 5 Summary Change Templ…" at bounding box center [784, 335] width 1568 height 592
click at [460, 603] on button "Save" at bounding box center [443, 766] width 51 height 20
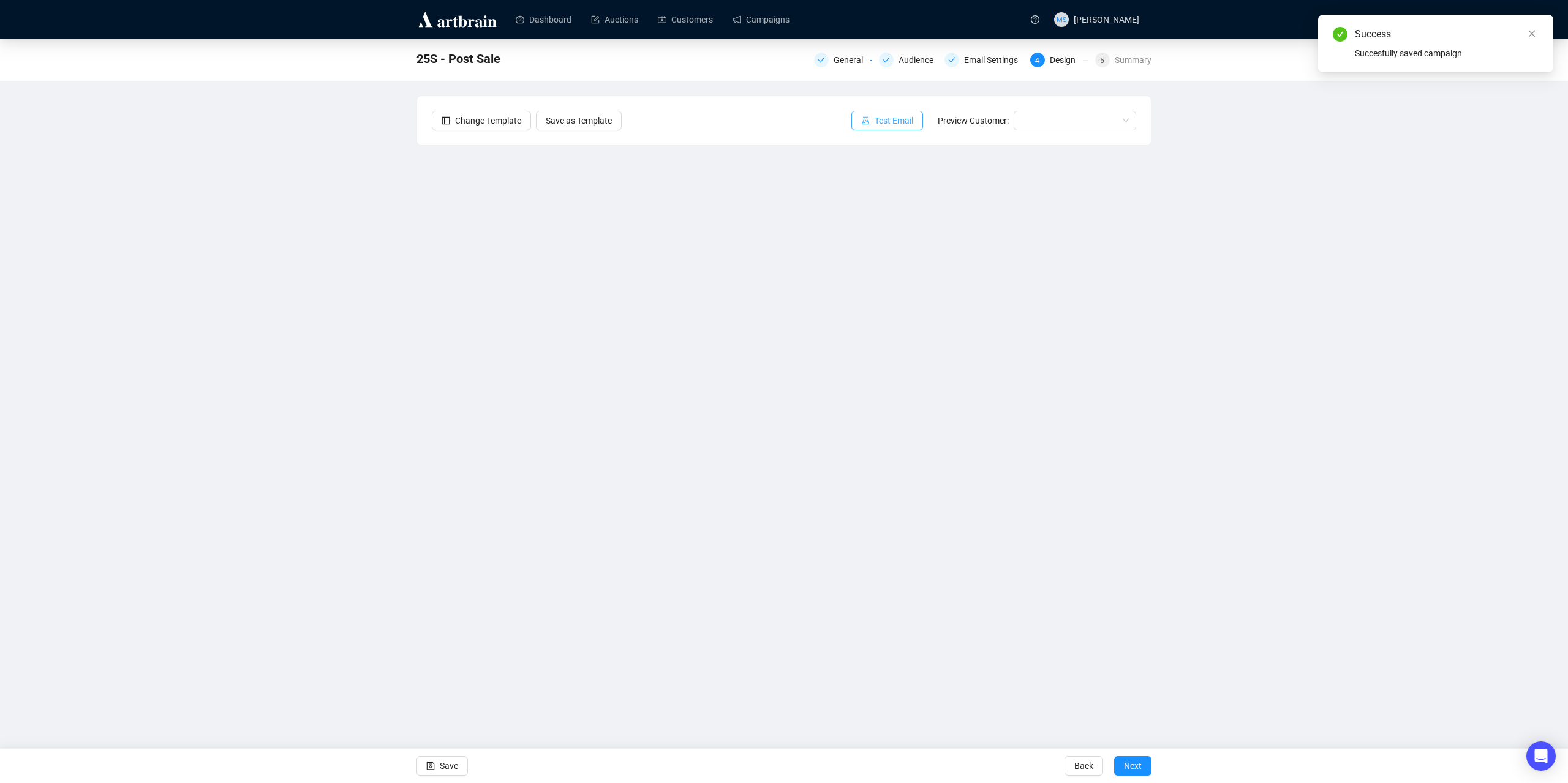
click at [901, 120] on span "Test Email" at bounding box center [894, 121] width 39 height 14
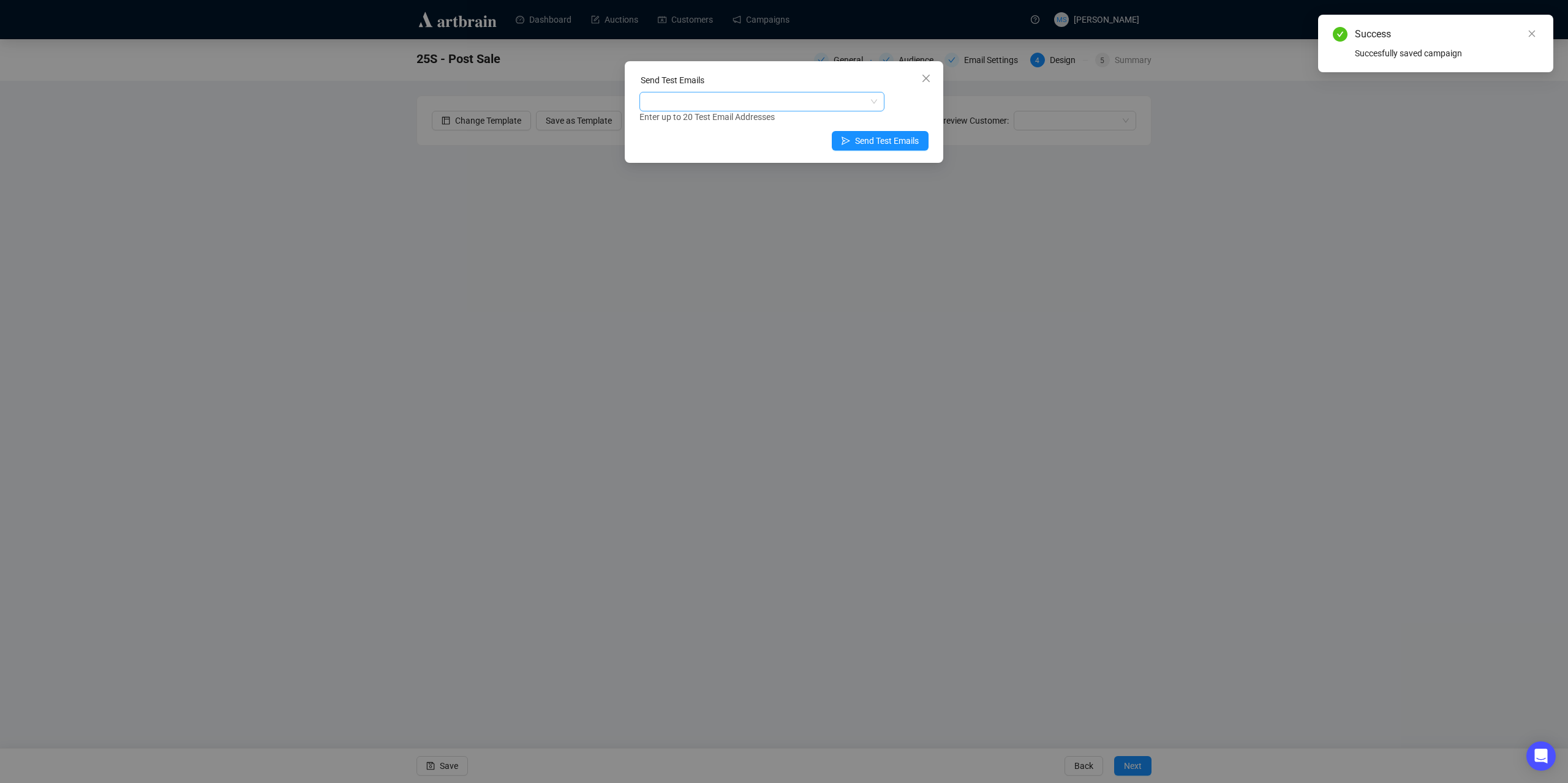
click at [832, 104] on div at bounding box center [755, 101] width 227 height 17
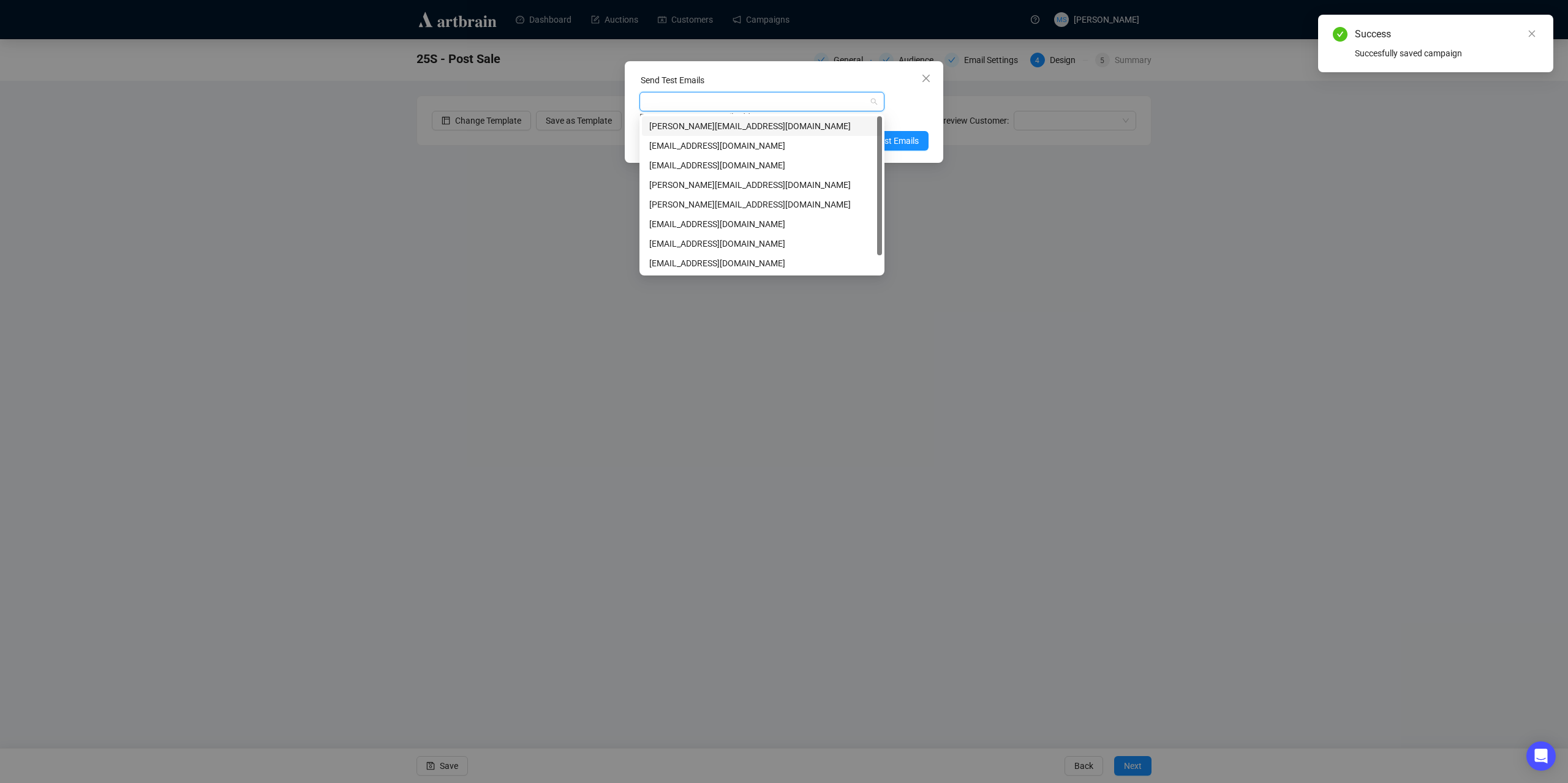
click at [758, 132] on div "[PERSON_NAME][EMAIL_ADDRESS][DOMAIN_NAME]" at bounding box center [762, 126] width 226 height 14
click at [904, 104] on div "[PERSON_NAME][EMAIL_ADDRESS][DOMAIN_NAME] Enter up to 20 Test Email Addresses" at bounding box center [784, 107] width 289 height 32
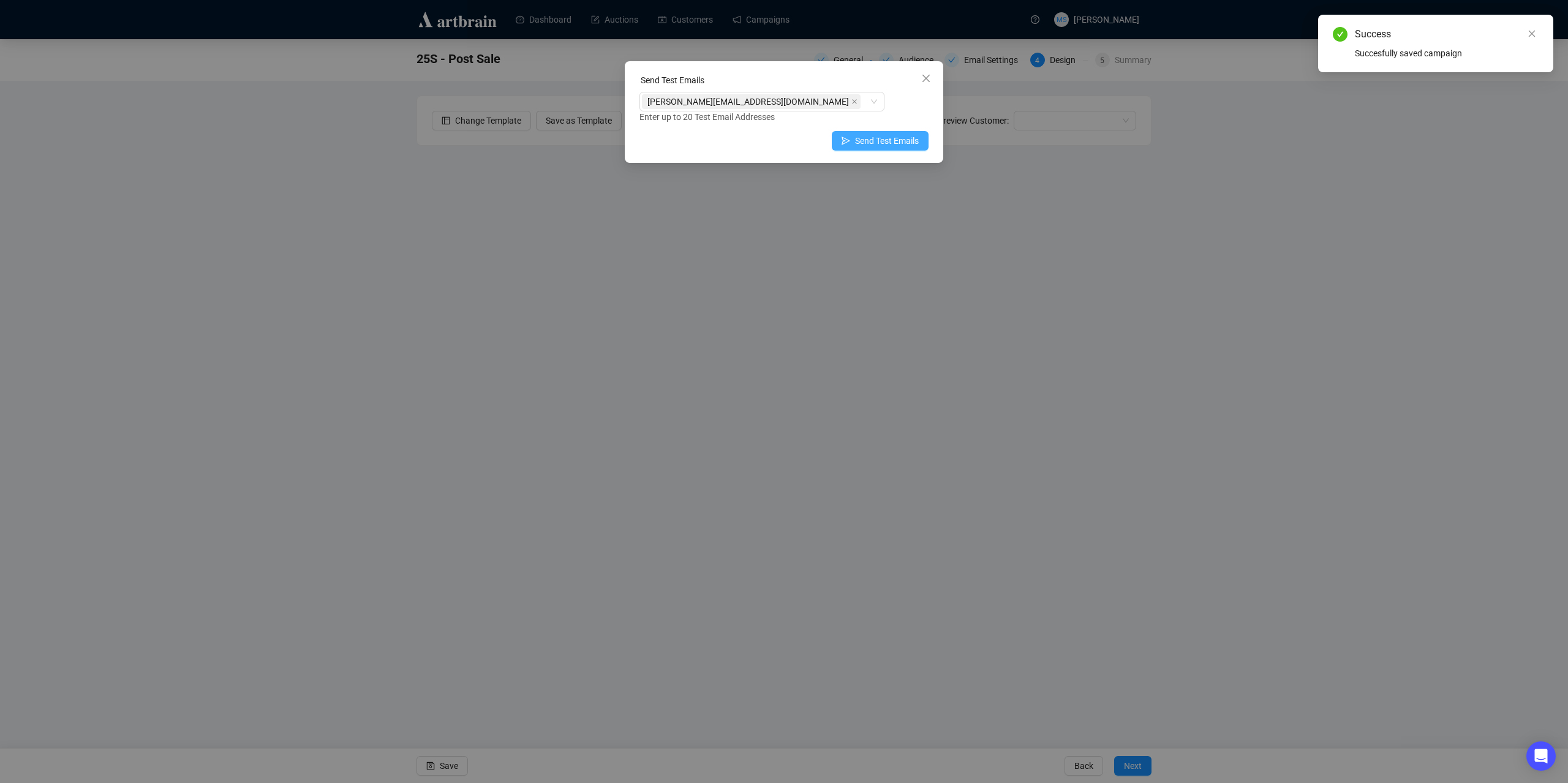
click at [896, 135] on span "Send Test Emails" at bounding box center [887, 141] width 64 height 14
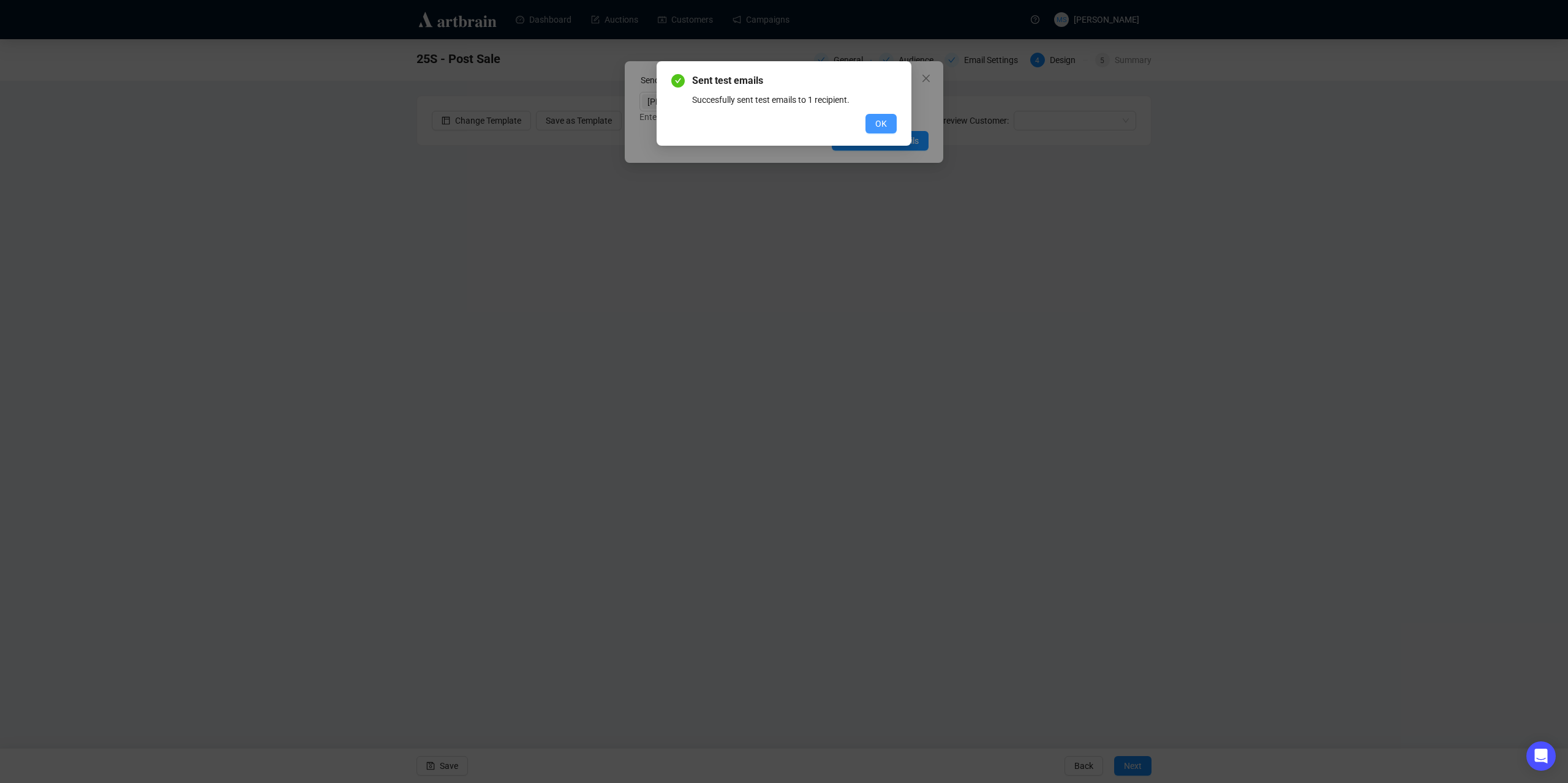
click at [875, 124] on button "OK" at bounding box center [881, 124] width 31 height 20
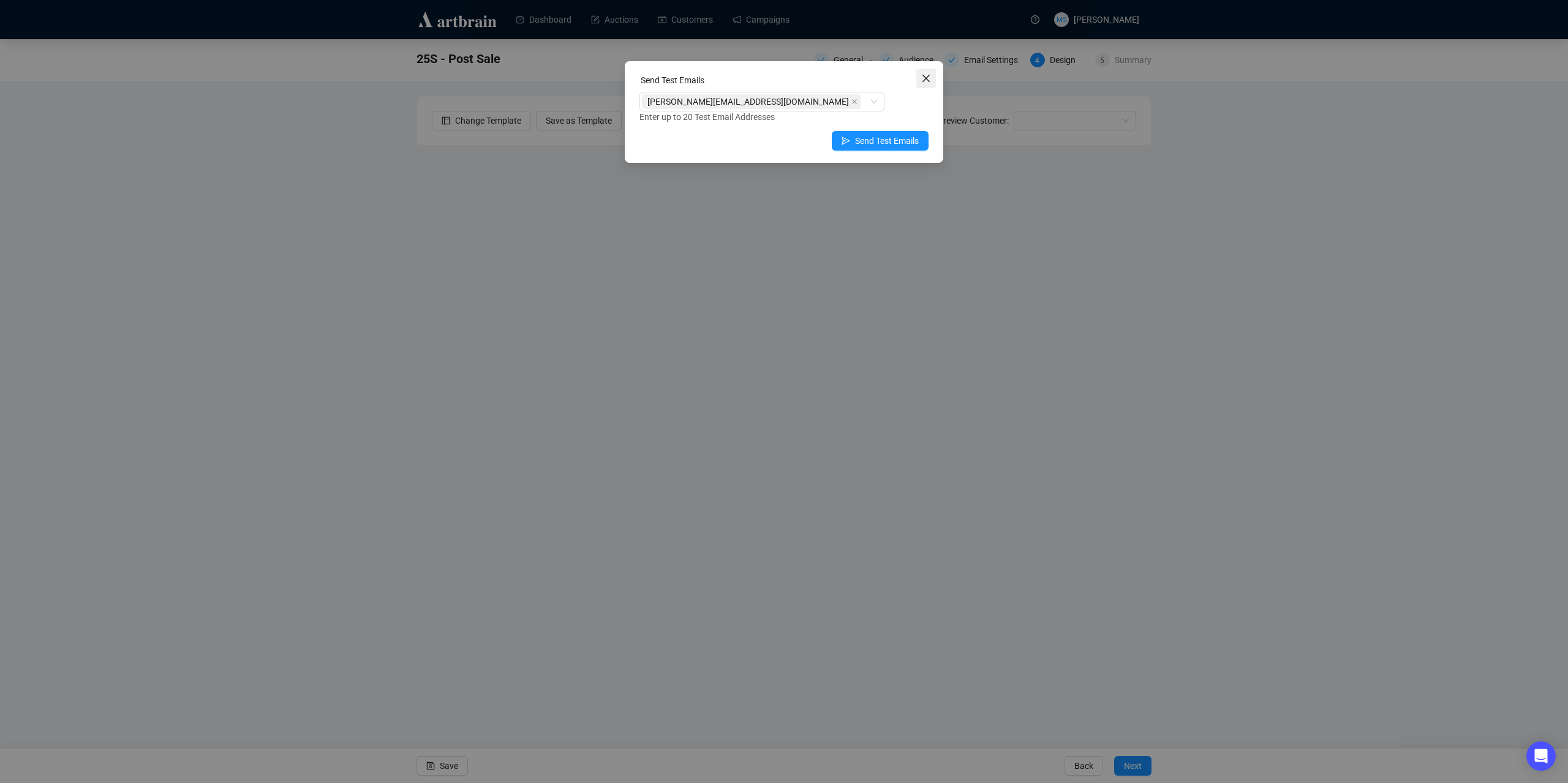
click at [925, 80] on icon "close" at bounding box center [926, 79] width 8 height 8
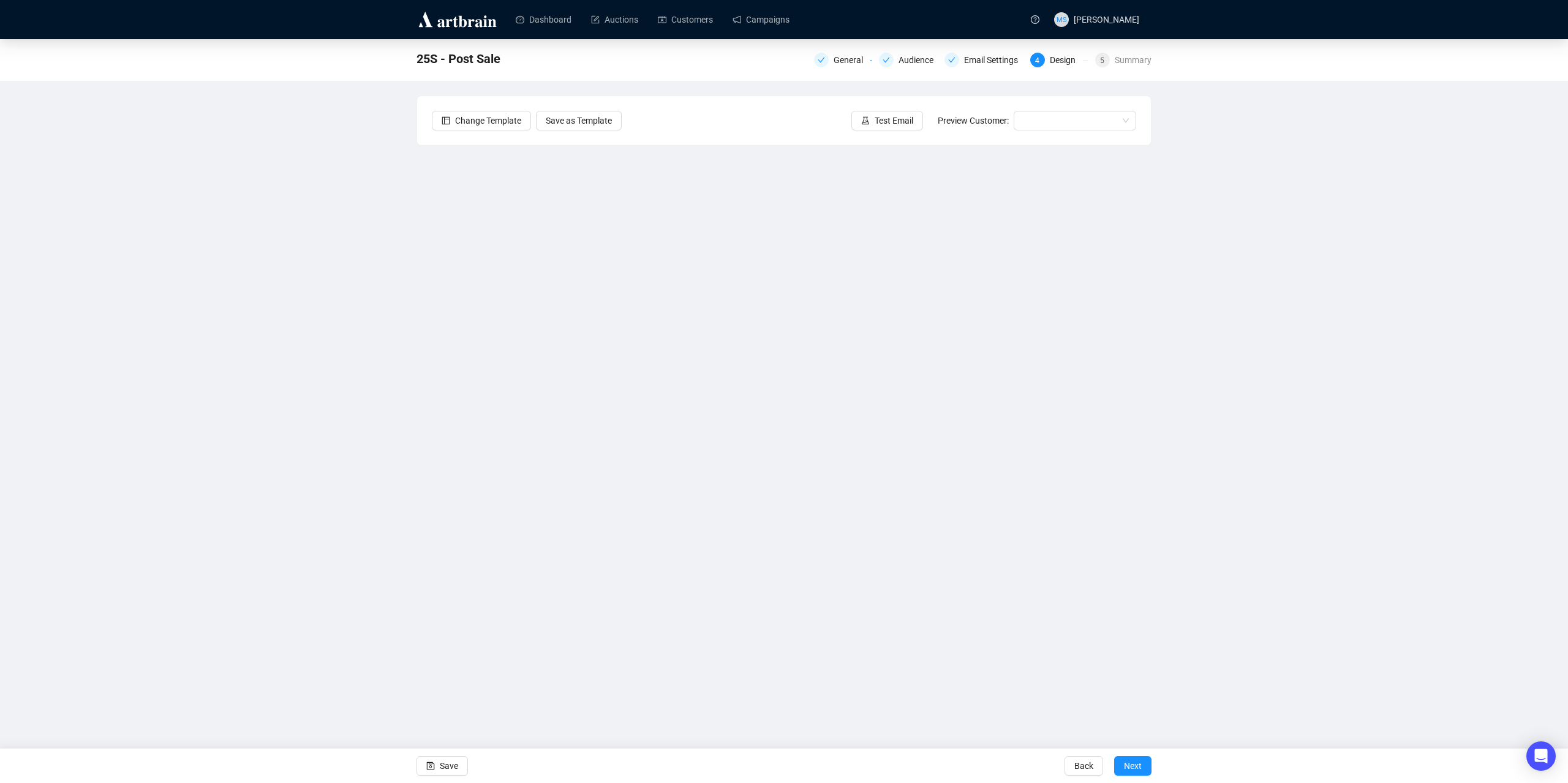
click at [257, 136] on div "25S - Post Sale General Audience Email Settings 4 Design 5 Summary Change Templ…" at bounding box center [784, 335] width 1568 height 592
click at [736, 22] on link "Campaigns" at bounding box center [761, 20] width 57 height 32
